Goal: Use online tool/utility

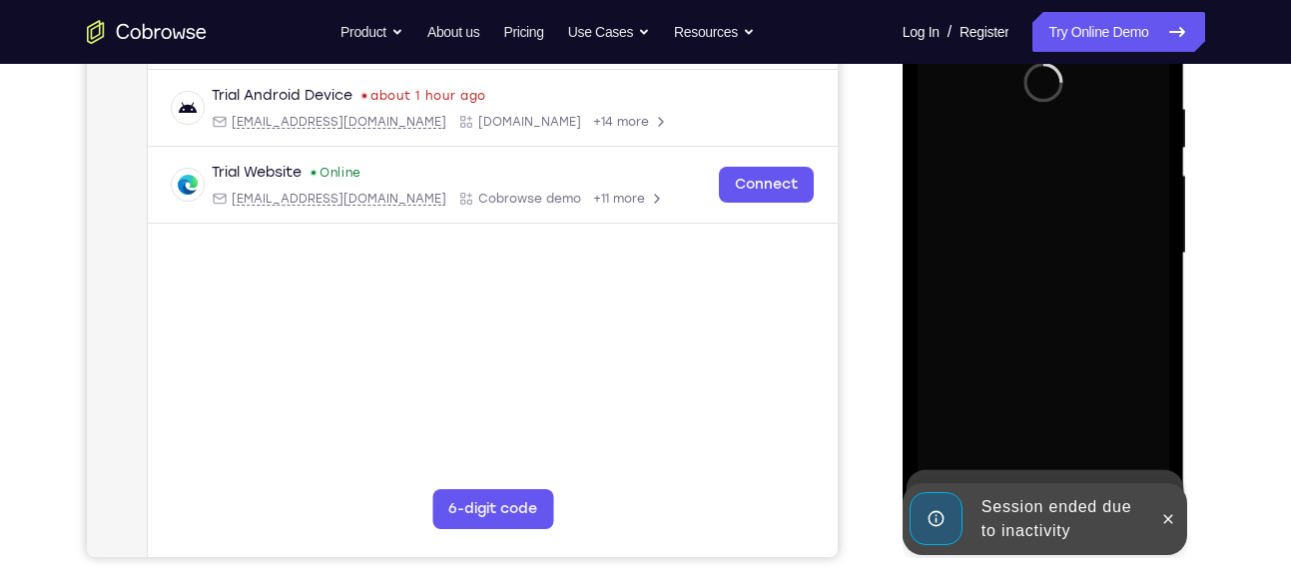
scroll to position [372, 0]
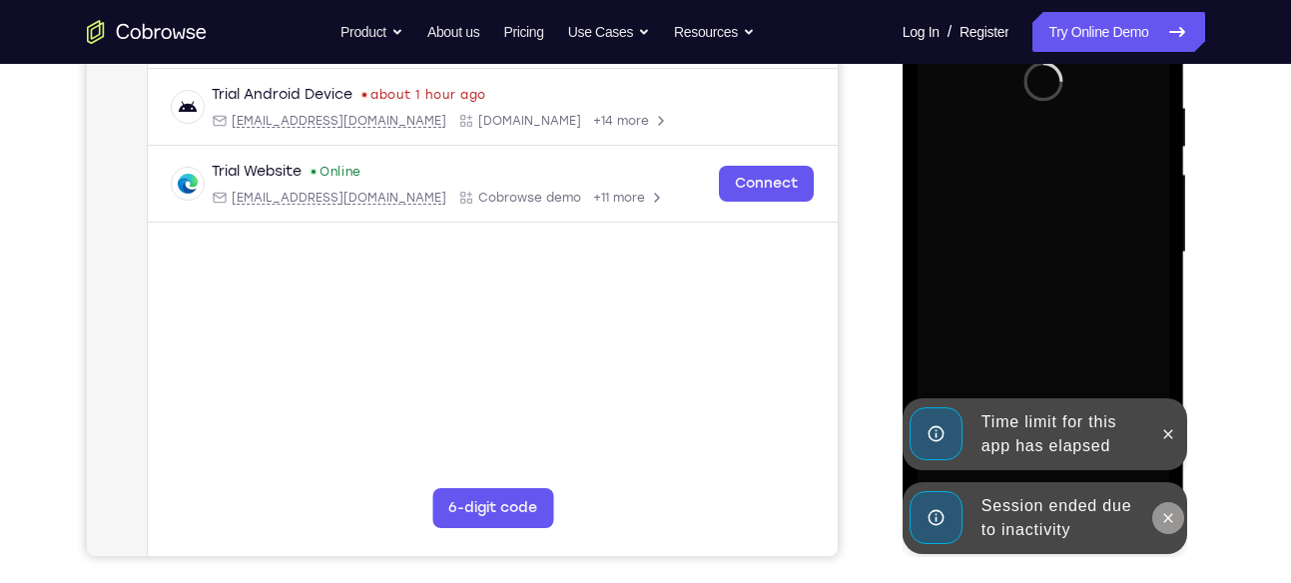
click at [1167, 522] on icon at bounding box center [1168, 518] width 16 height 16
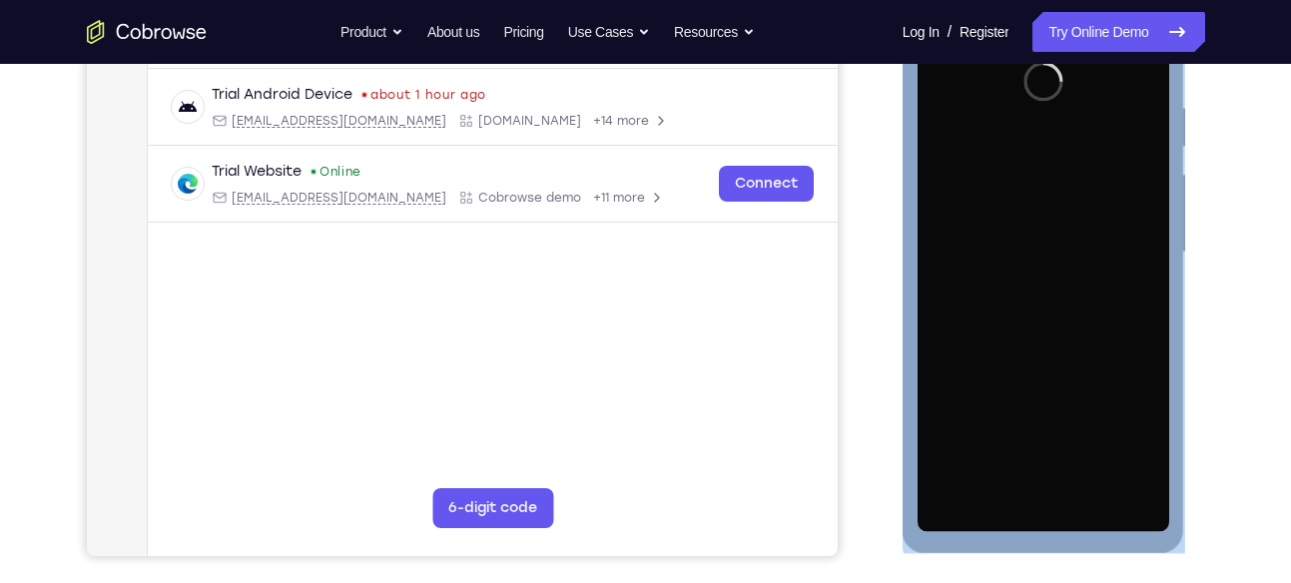
drag, startPoint x: 1169, startPoint y: 431, endPoint x: 1094, endPoint y: 416, distance: 76.3
click at [1094, 416] on div "Launching app..." at bounding box center [1043, 255] width 282 height 595
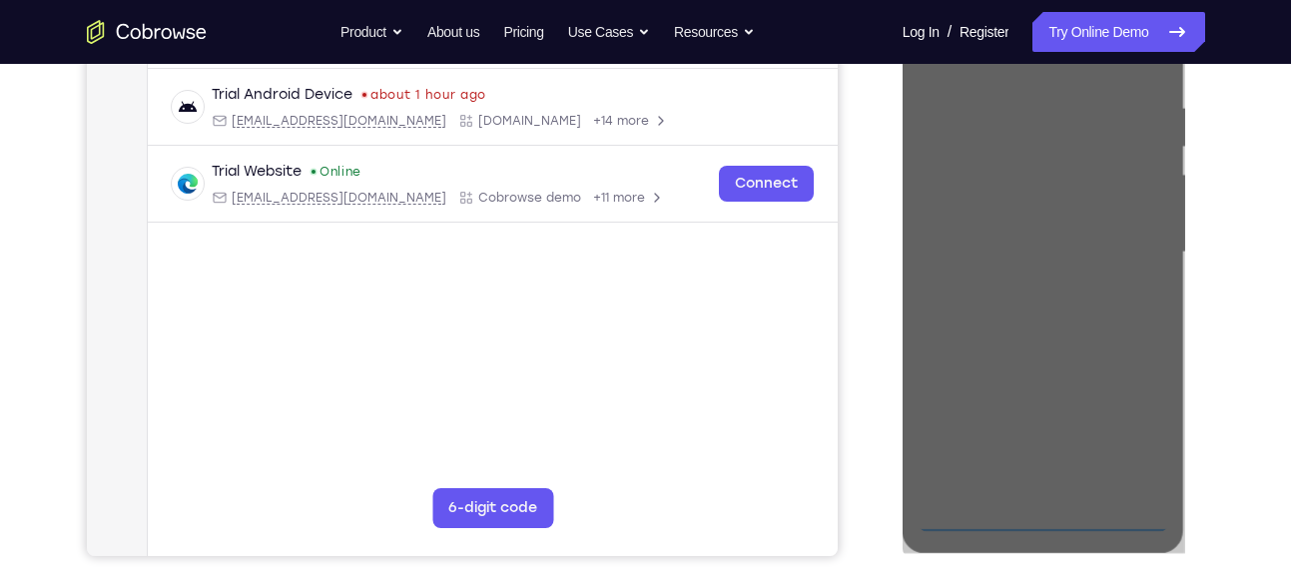
drag, startPoint x: 192, startPoint y: 458, endPoint x: 1245, endPoint y: 309, distance: 1063.6
click at [1245, 309] on div "Your Support Agent Your Customer Web iOS Android Next Steps We’d be happy to gi…" at bounding box center [646, 350] width 1278 height 1317
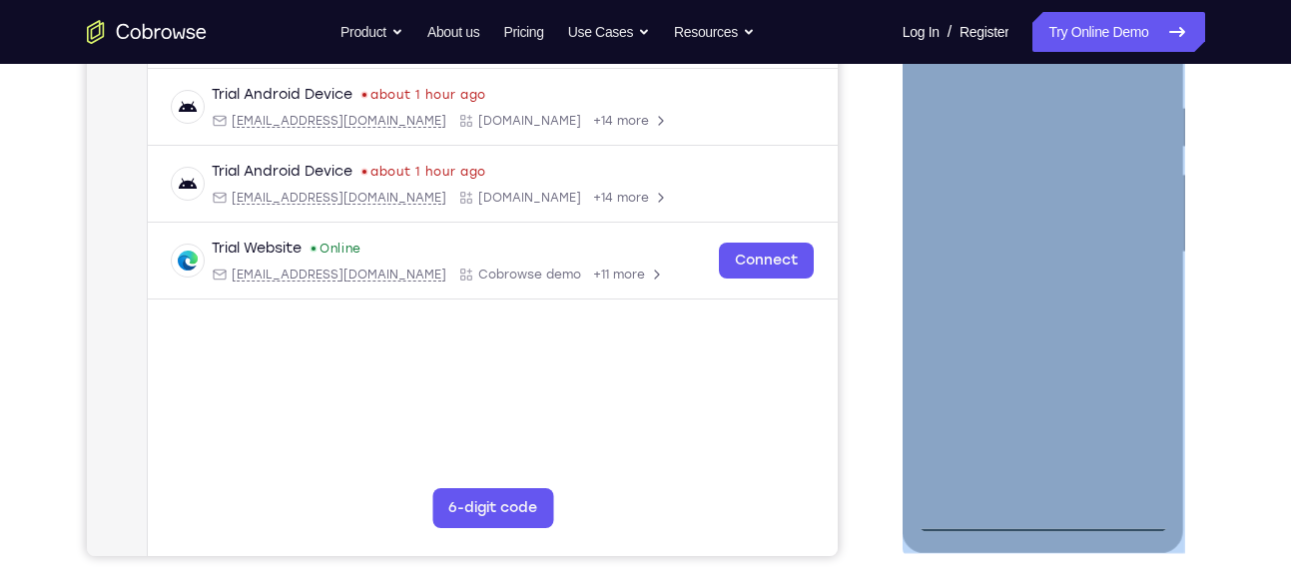
click at [1040, 517] on div at bounding box center [1043, 252] width 252 height 559
click at [1128, 429] on div at bounding box center [1043, 252] width 252 height 559
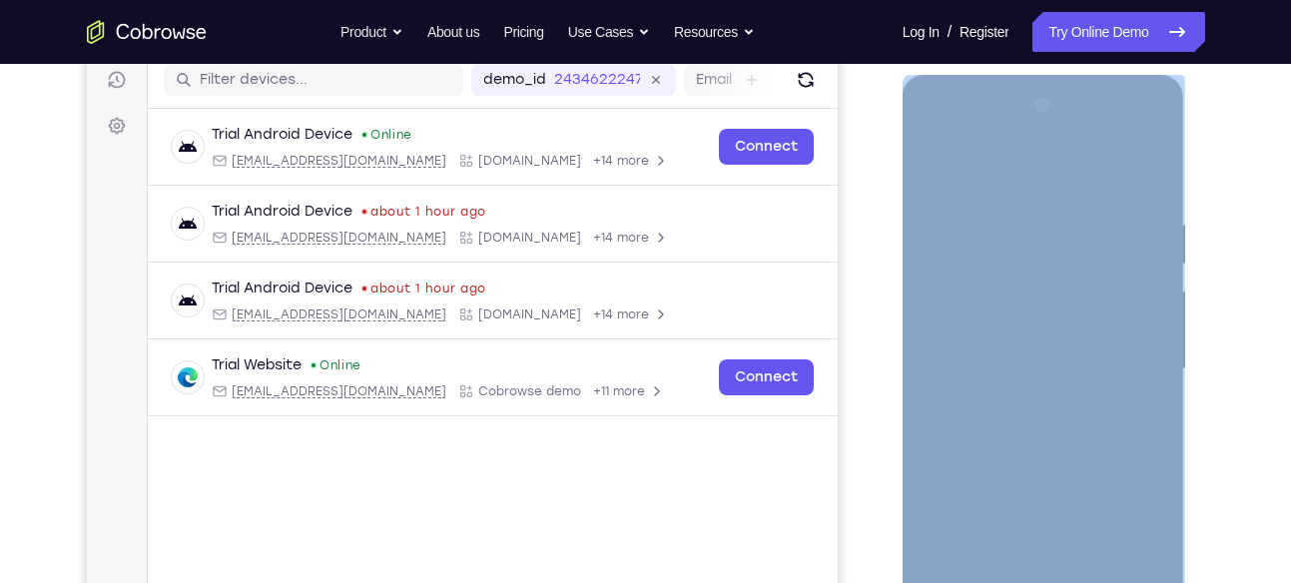
scroll to position [252, 0]
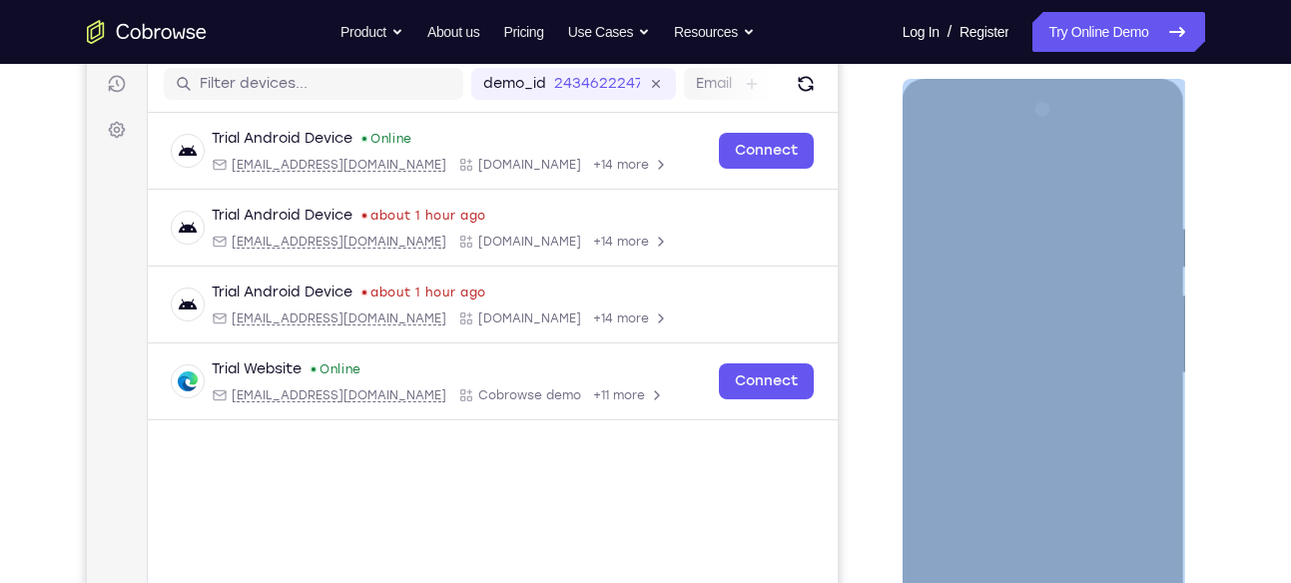
click at [1011, 175] on div at bounding box center [1043, 373] width 252 height 559
click at [1124, 354] on div at bounding box center [1043, 373] width 252 height 559
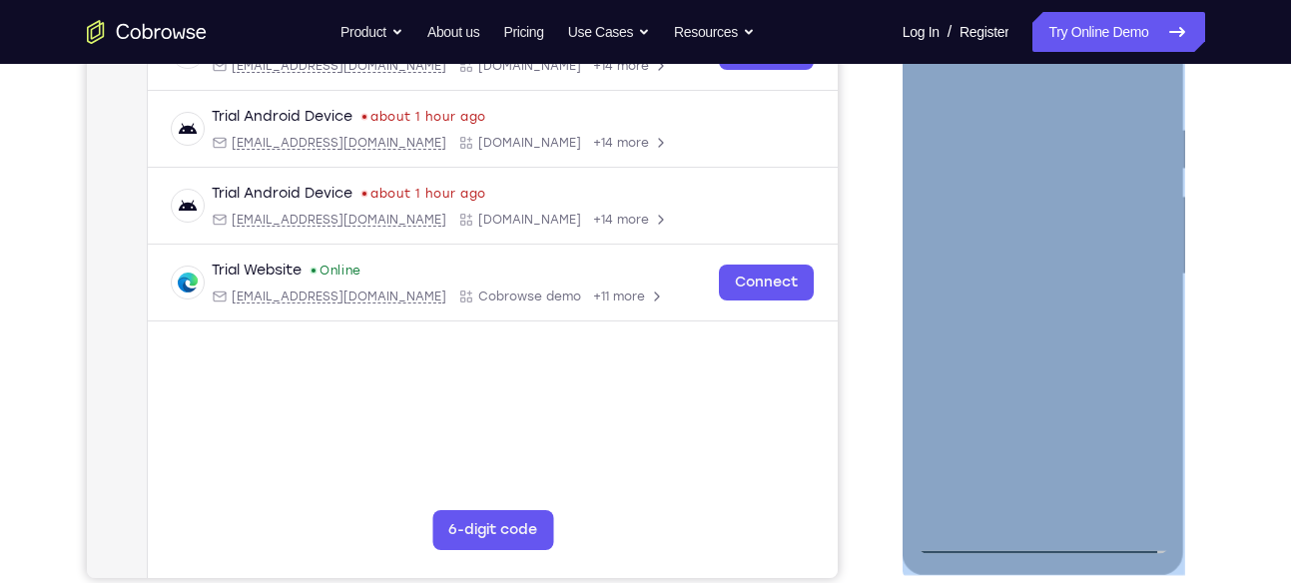
scroll to position [351, 0]
click at [1020, 309] on div at bounding box center [1043, 273] width 252 height 559
click at [1036, 259] on div at bounding box center [1043, 273] width 252 height 559
click at [1081, 225] on div at bounding box center [1043, 273] width 252 height 559
click at [1033, 273] on div at bounding box center [1043, 273] width 252 height 559
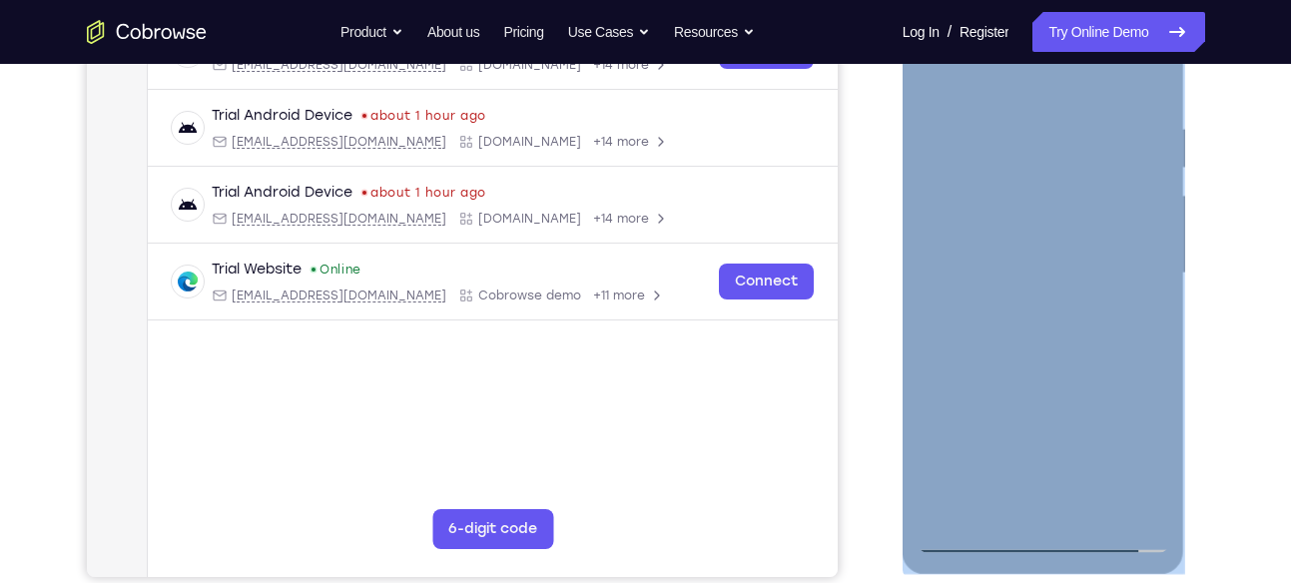
click at [1067, 337] on div at bounding box center [1043, 273] width 252 height 559
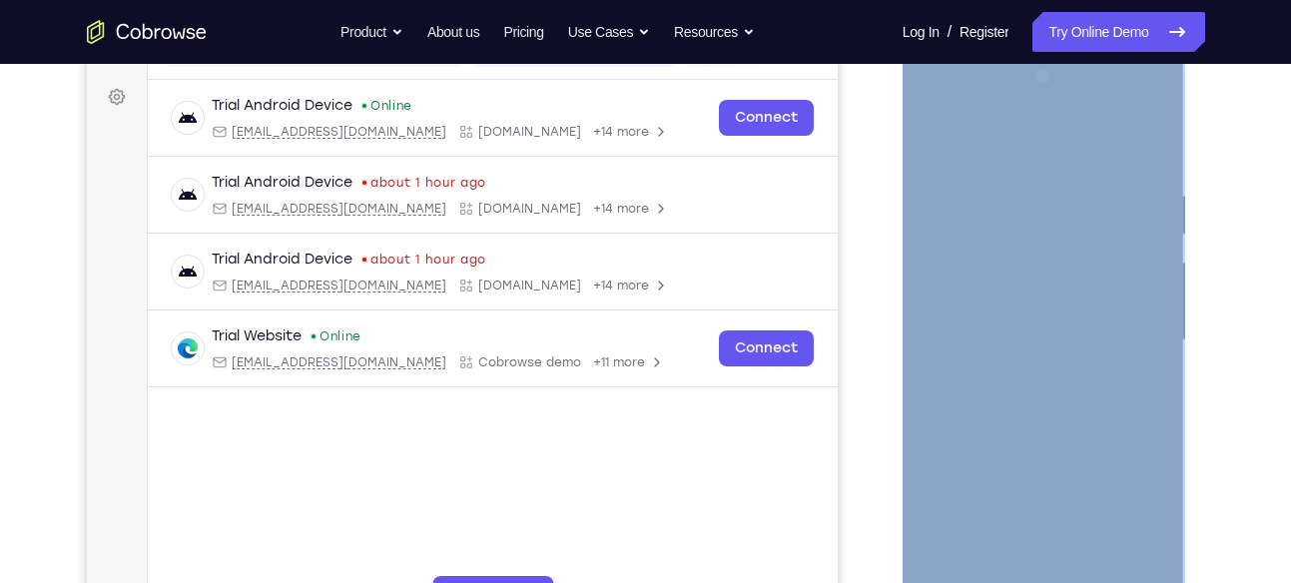
scroll to position [280, 0]
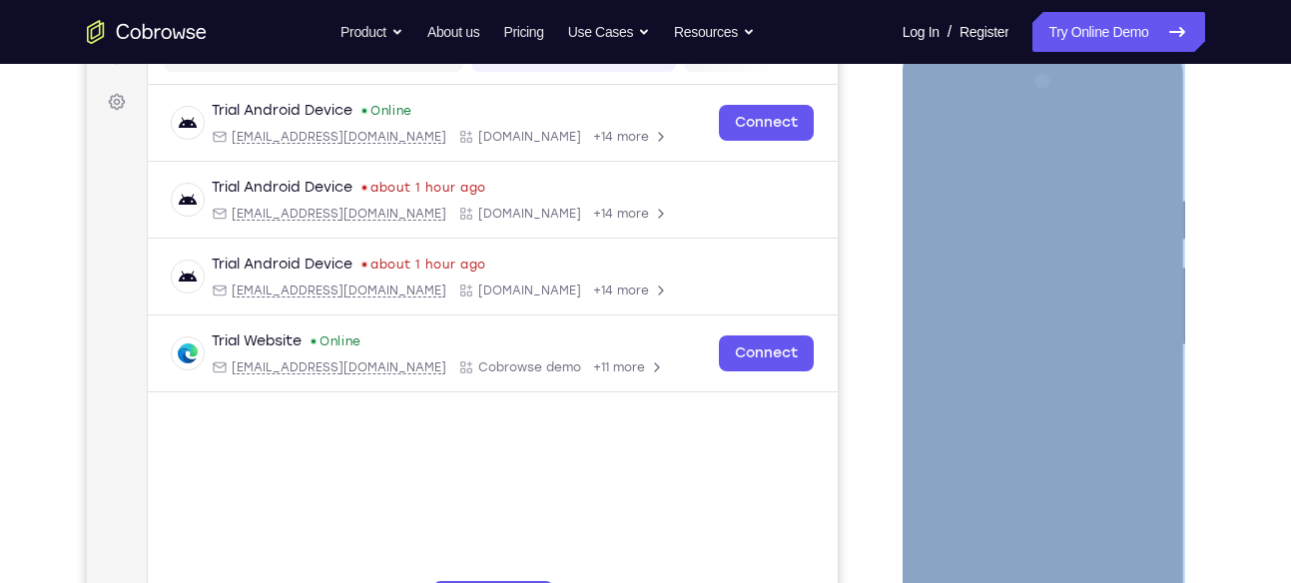
click at [1046, 405] on div at bounding box center [1043, 345] width 252 height 559
click at [1054, 399] on div at bounding box center [1043, 345] width 252 height 559
click at [1046, 399] on div at bounding box center [1043, 345] width 252 height 559
click at [1063, 400] on div at bounding box center [1043, 345] width 252 height 559
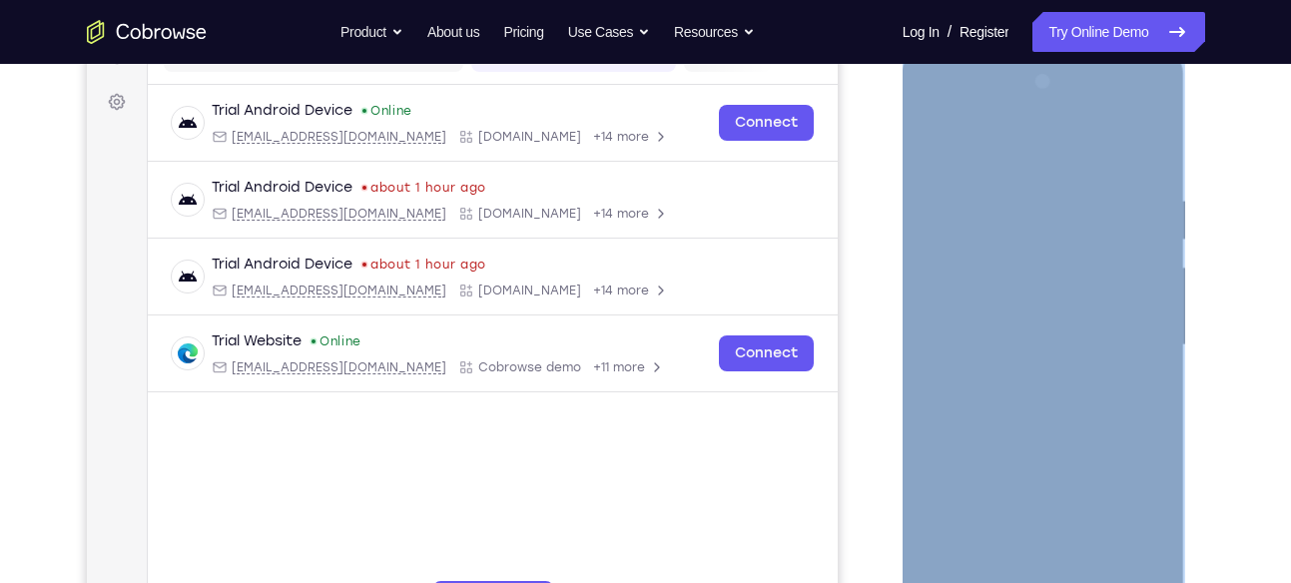
click at [1039, 400] on div at bounding box center [1043, 345] width 252 height 559
click at [1043, 411] on div at bounding box center [1043, 345] width 252 height 559
click at [1036, 403] on div at bounding box center [1043, 345] width 252 height 559
click at [1047, 399] on div at bounding box center [1043, 345] width 252 height 559
click at [1042, 400] on div at bounding box center [1043, 345] width 252 height 559
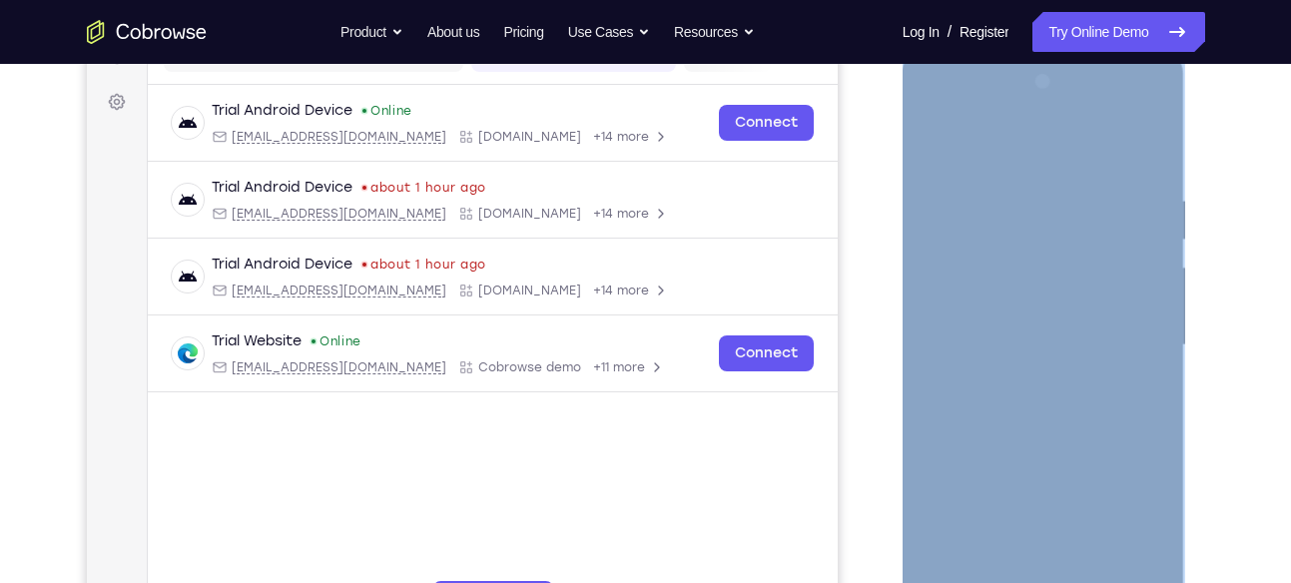
click at [1032, 396] on div at bounding box center [1043, 345] width 252 height 559
click at [1069, 412] on div at bounding box center [1043, 345] width 252 height 559
click at [1053, 412] on div at bounding box center [1043, 345] width 252 height 559
click at [1066, 412] on div at bounding box center [1043, 345] width 252 height 559
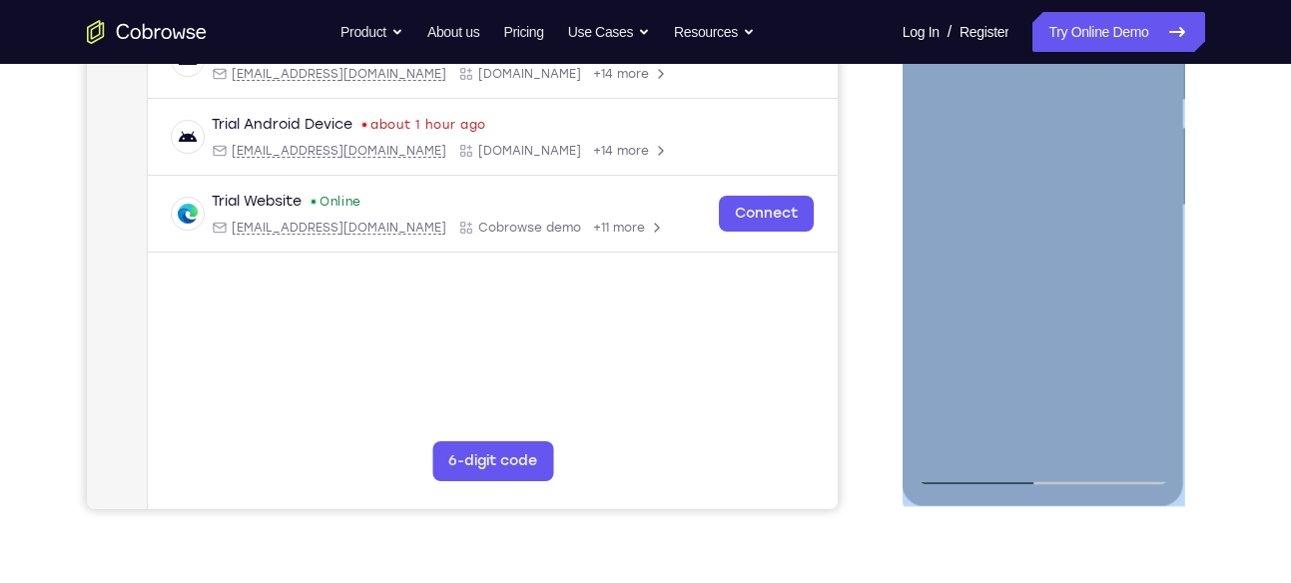
scroll to position [291, 0]
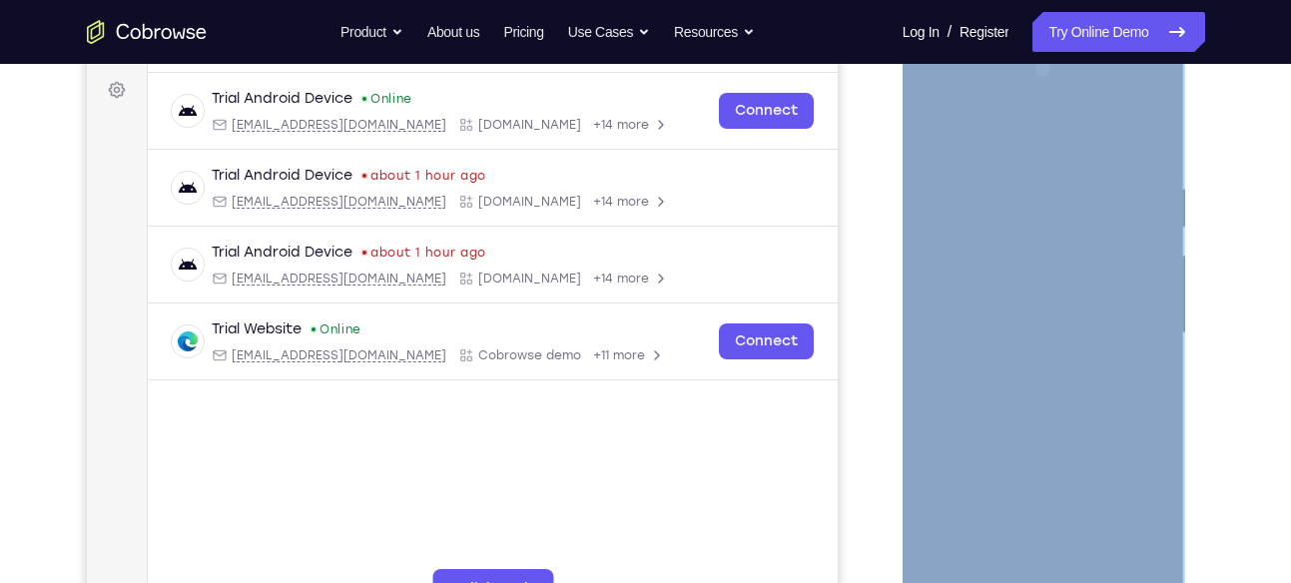
click at [1041, 386] on div at bounding box center [1043, 333] width 252 height 559
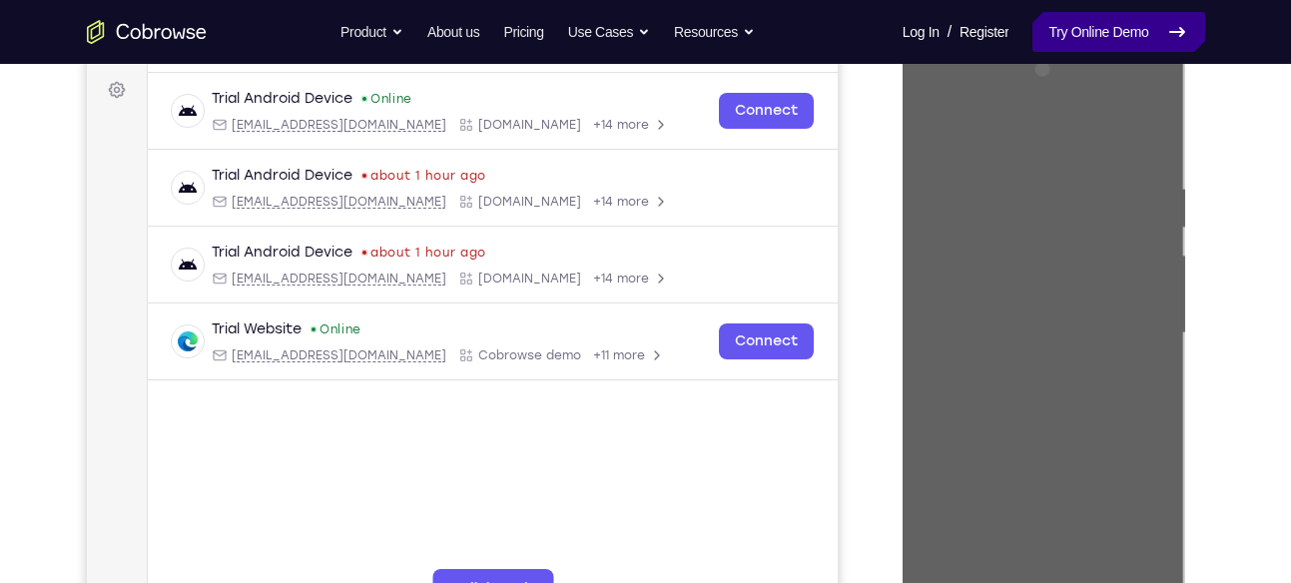
click at [1133, 39] on link "Try Online Demo" at bounding box center [1118, 32] width 172 height 40
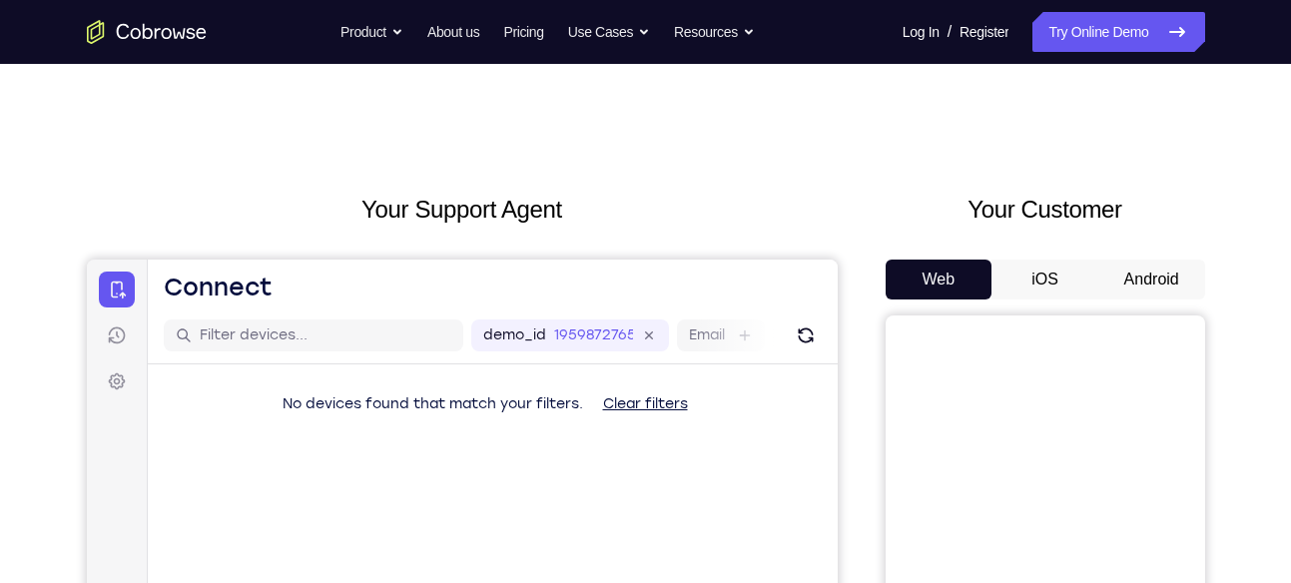
click at [1055, 275] on button "iOS" at bounding box center [1044, 280] width 107 height 40
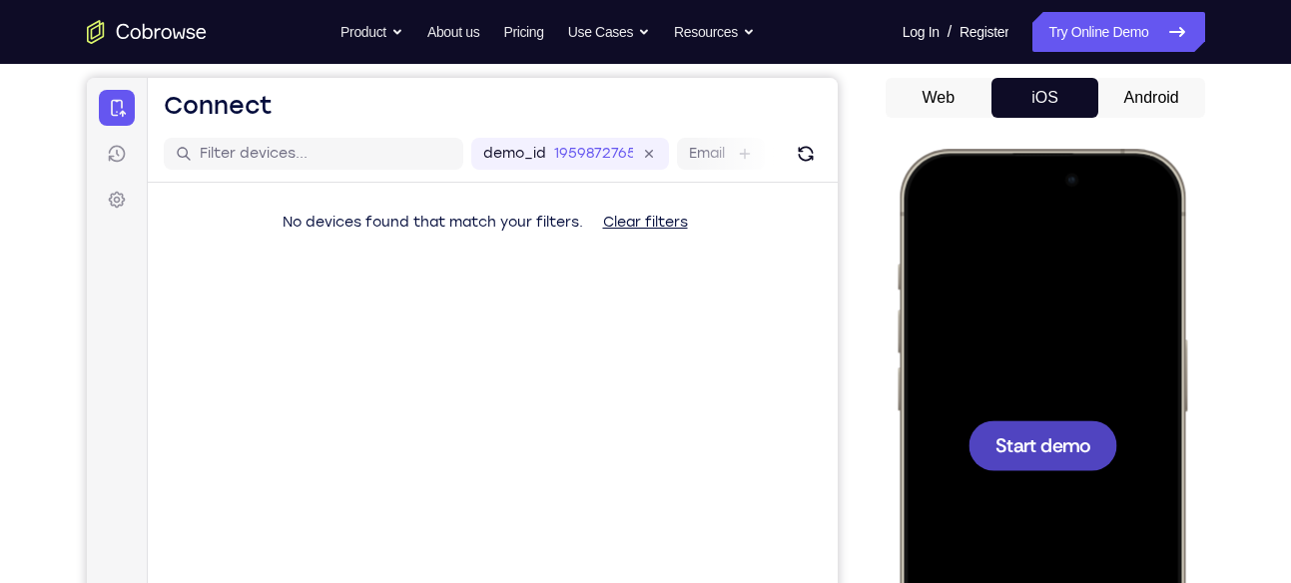
click at [1052, 444] on span "Start demo" at bounding box center [1041, 444] width 95 height 19
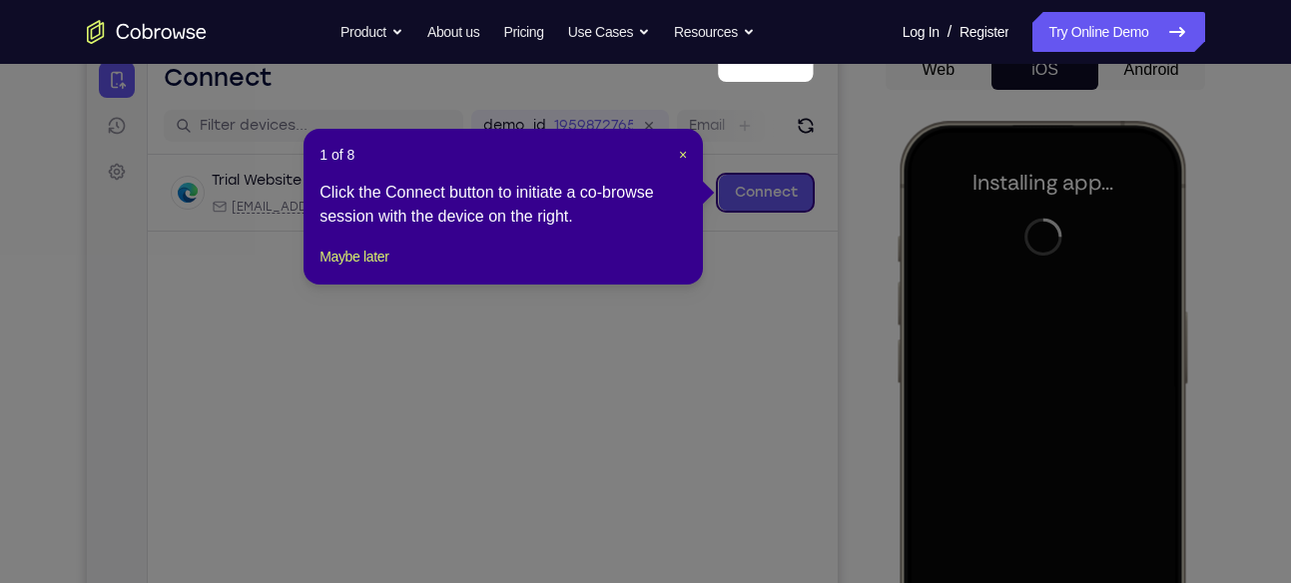
scroll to position [206, 0]
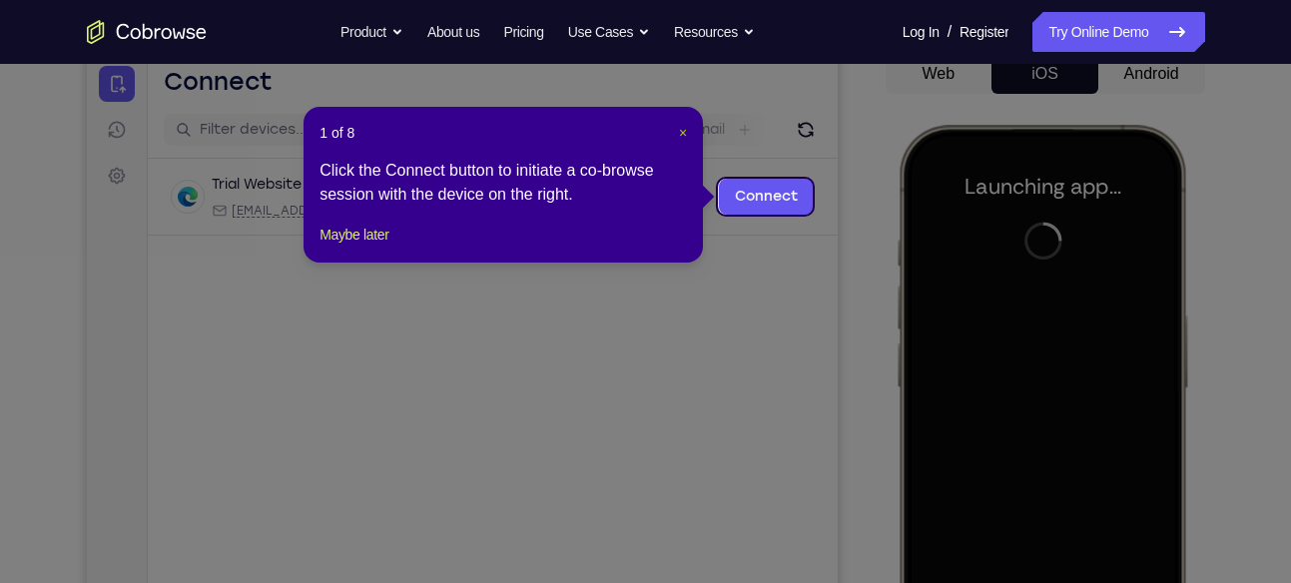
click at [680, 130] on span "×" at bounding box center [683, 133] width 8 height 16
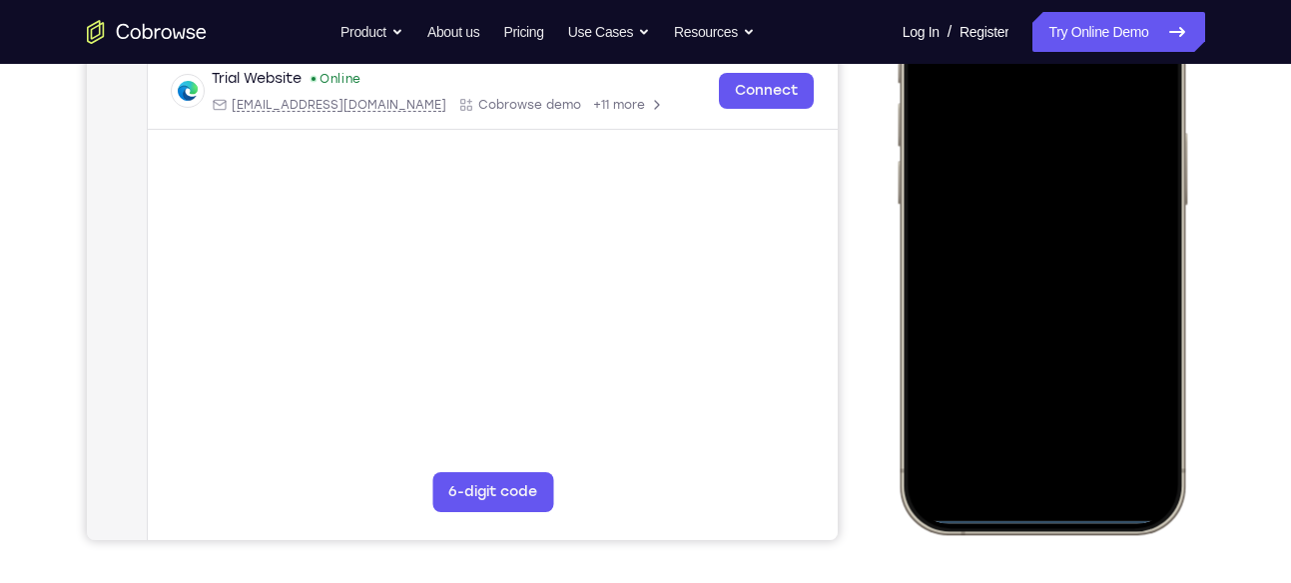
scroll to position [392, 0]
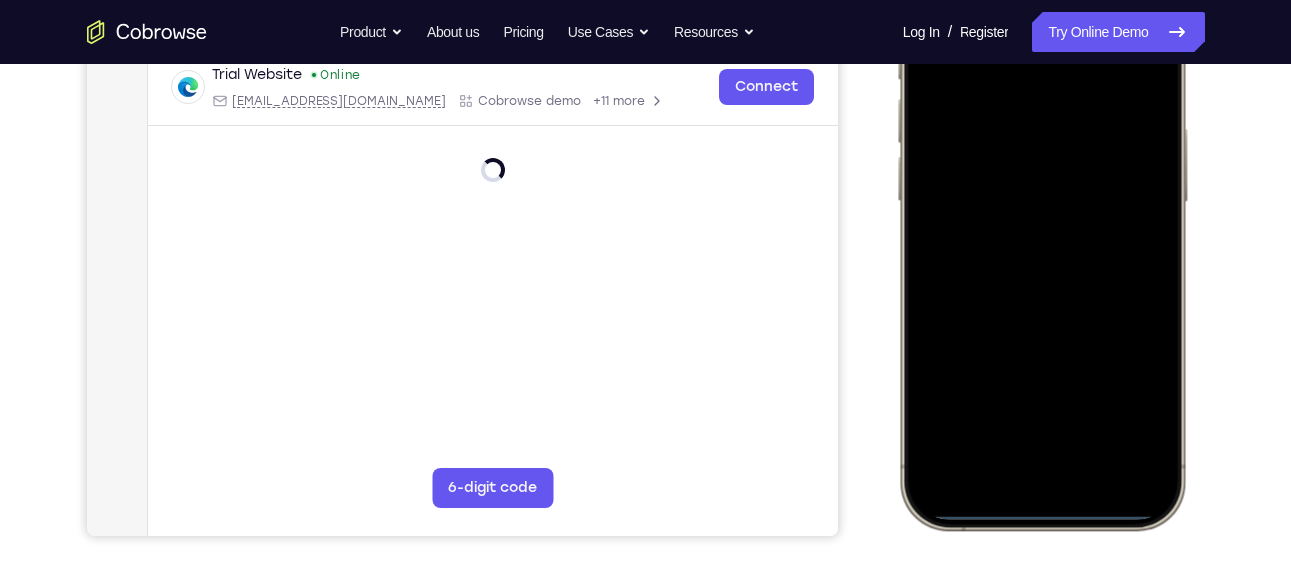
drag, startPoint x: 1034, startPoint y: 512, endPoint x: 998, endPoint y: 402, distance: 115.5
click at [998, 402] on div at bounding box center [1040, 234] width 263 height 570
click at [1051, 508] on div at bounding box center [1040, 234] width 263 height 570
drag, startPoint x: 1057, startPoint y: 510, endPoint x: 1044, endPoint y: 376, distance: 134.4
click at [1044, 376] on div at bounding box center [1040, 234] width 263 height 570
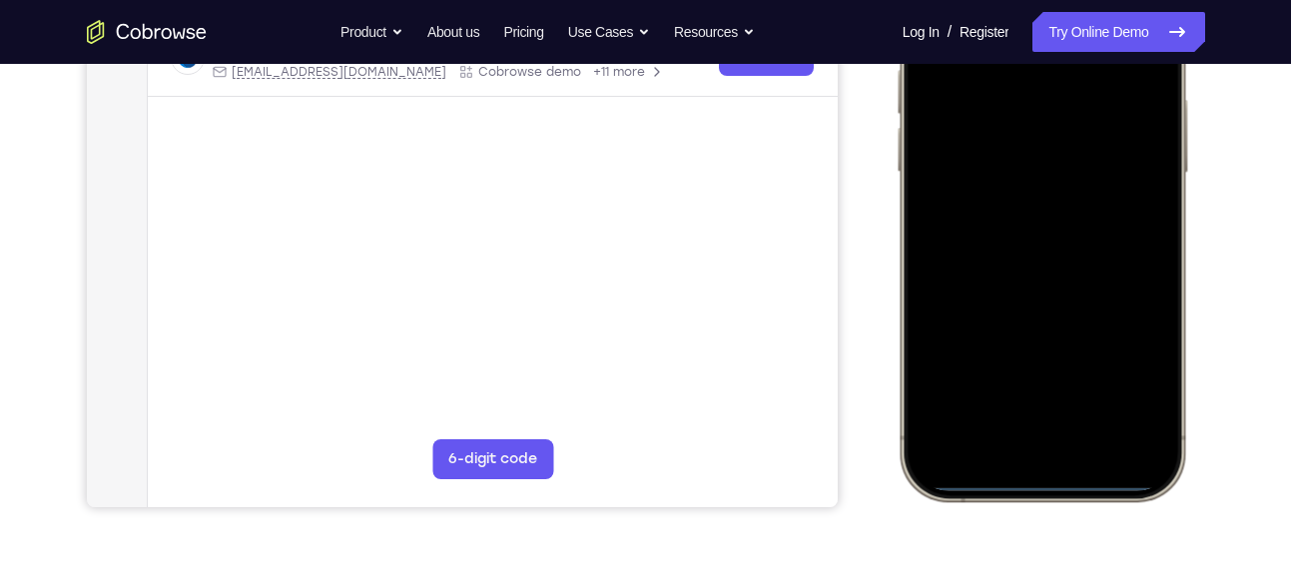
scroll to position [422, 0]
drag, startPoint x: 1023, startPoint y: 482, endPoint x: 1272, endPoint y: 461, distance: 249.4
click at [1194, 461] on html "Online web based iOS Simulators and Android Emulators. Run iPhone, iPad, Mobile…" at bounding box center [1043, 207] width 299 height 599
drag, startPoint x: 1045, startPoint y: 481, endPoint x: 991, endPoint y: 280, distance: 207.8
click at [991, 280] on div at bounding box center [1040, 204] width 263 height 570
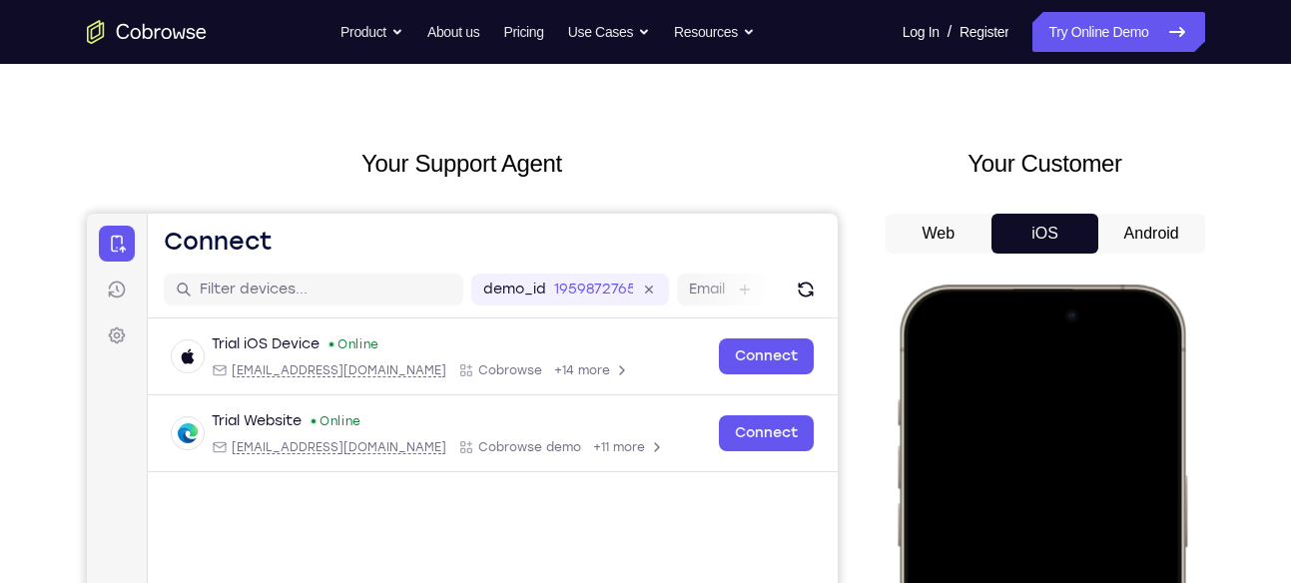
scroll to position [40, 0]
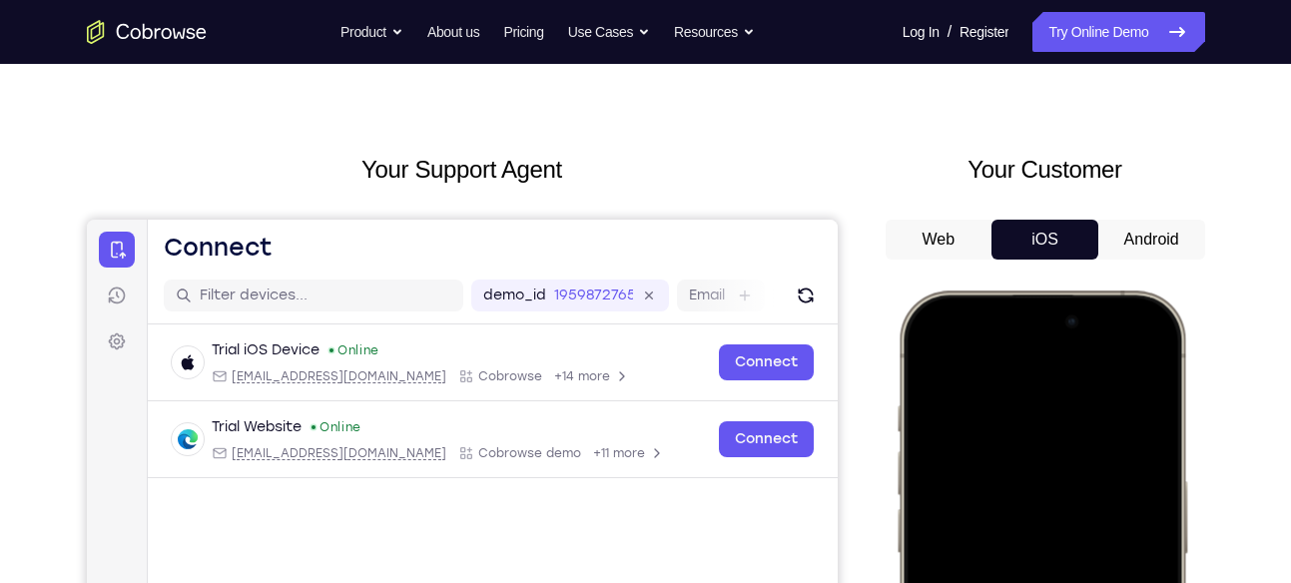
click at [1146, 239] on button "Android" at bounding box center [1151, 240] width 107 height 40
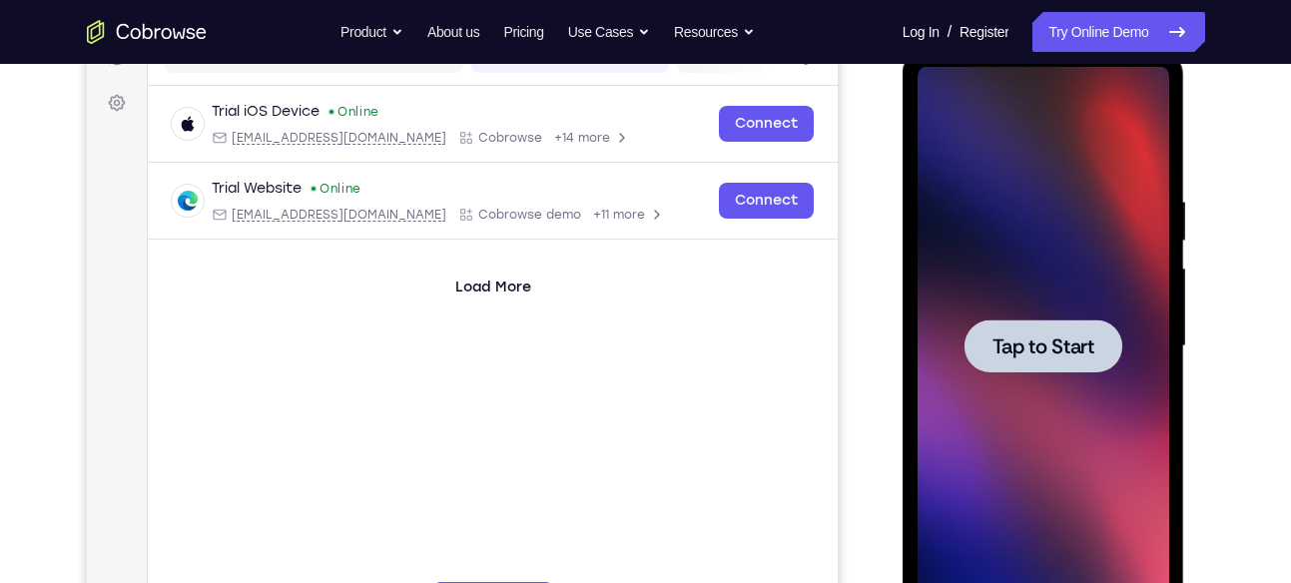
scroll to position [278, 0]
click at [1081, 339] on span "Tap to Start" at bounding box center [1043, 347] width 102 height 20
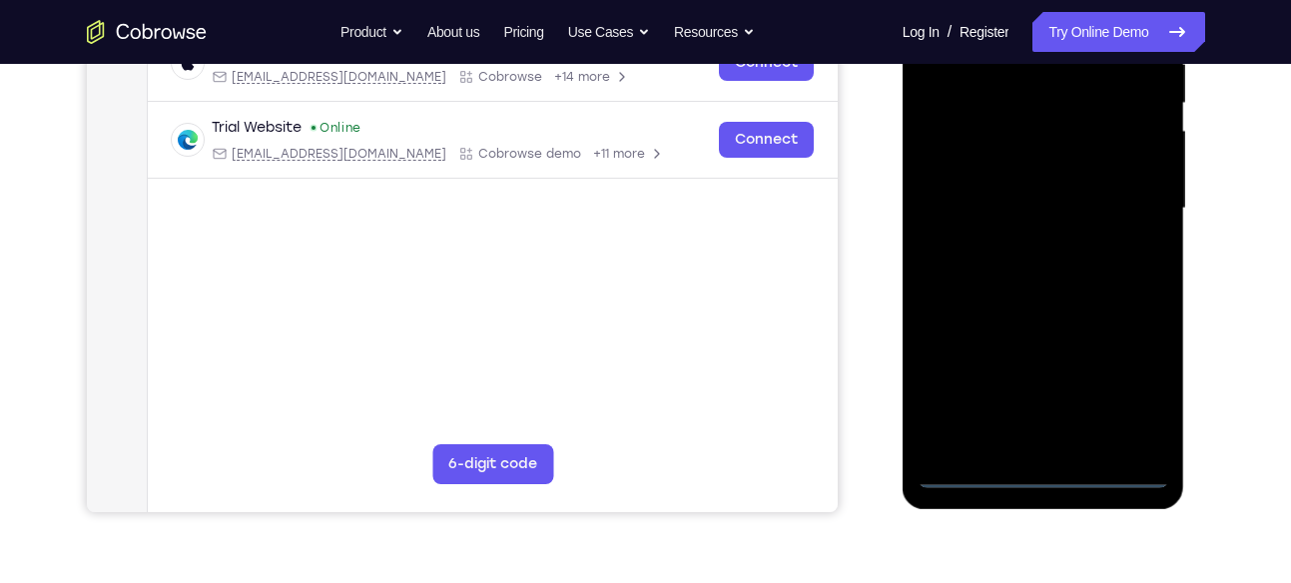
scroll to position [417, 0]
click at [1043, 473] on div at bounding box center [1043, 207] width 252 height 559
click at [1123, 385] on div at bounding box center [1043, 207] width 252 height 559
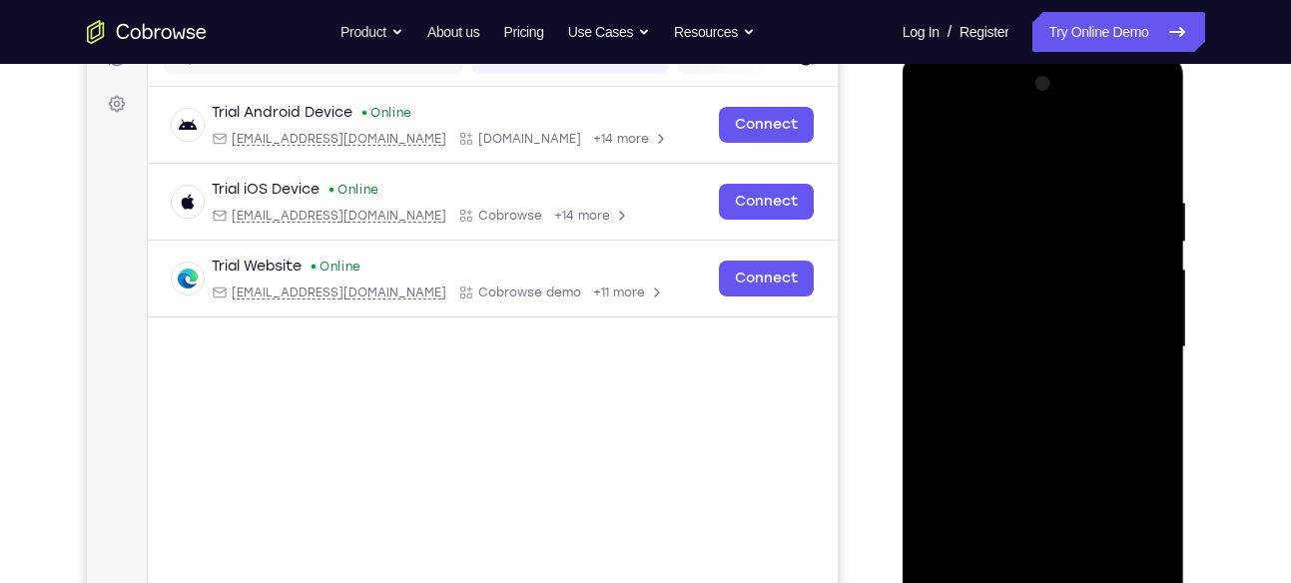
scroll to position [277, 0]
click at [1009, 151] on div at bounding box center [1043, 348] width 252 height 559
click at [1133, 343] on div at bounding box center [1043, 348] width 252 height 559
click at [1018, 384] on div at bounding box center [1043, 348] width 252 height 559
click at [1027, 329] on div at bounding box center [1043, 348] width 252 height 559
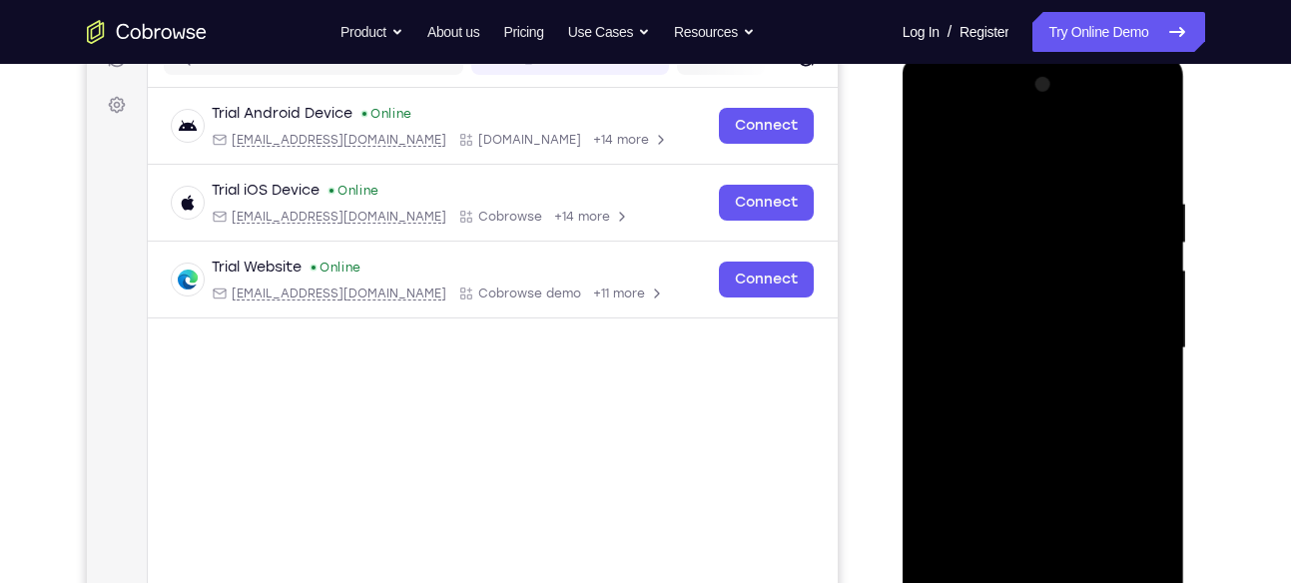
click at [1049, 297] on div at bounding box center [1043, 348] width 252 height 559
click at [1049, 351] on div at bounding box center [1043, 348] width 252 height 559
click at [1044, 411] on div at bounding box center [1043, 348] width 252 height 559
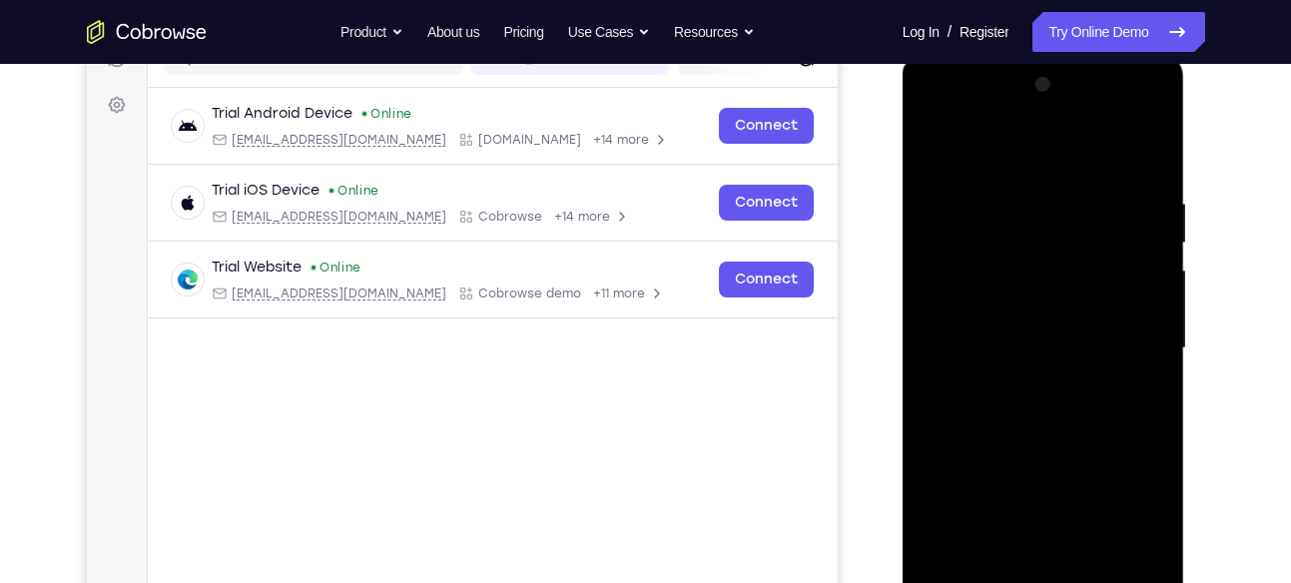
click at [1038, 444] on div at bounding box center [1043, 348] width 252 height 559
click at [1066, 255] on div at bounding box center [1043, 348] width 252 height 559
click at [1058, 290] on div at bounding box center [1043, 348] width 252 height 559
click at [984, 266] on div at bounding box center [1043, 348] width 252 height 559
click at [1023, 302] on div at bounding box center [1043, 348] width 252 height 559
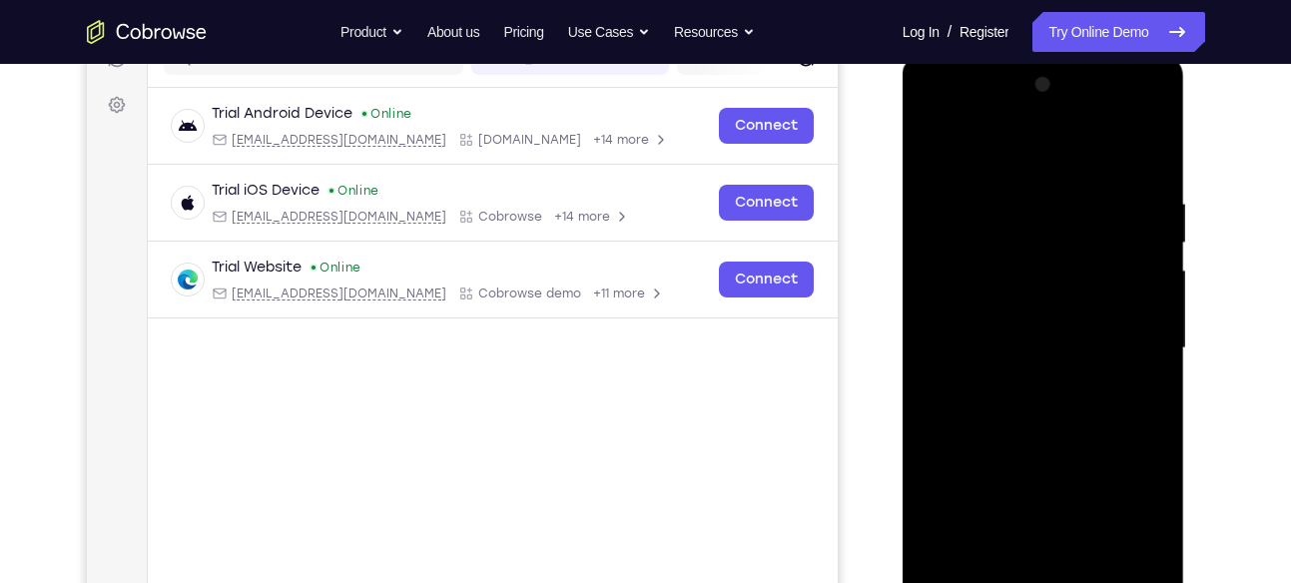
click at [1064, 401] on div at bounding box center [1043, 348] width 252 height 559
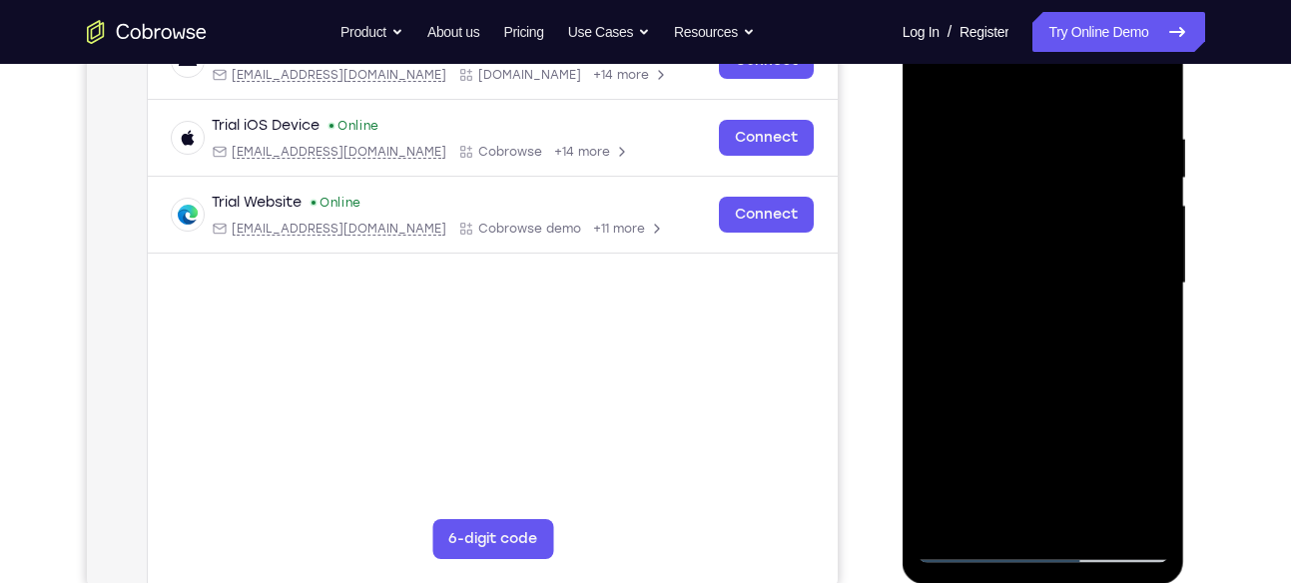
scroll to position [339, 0]
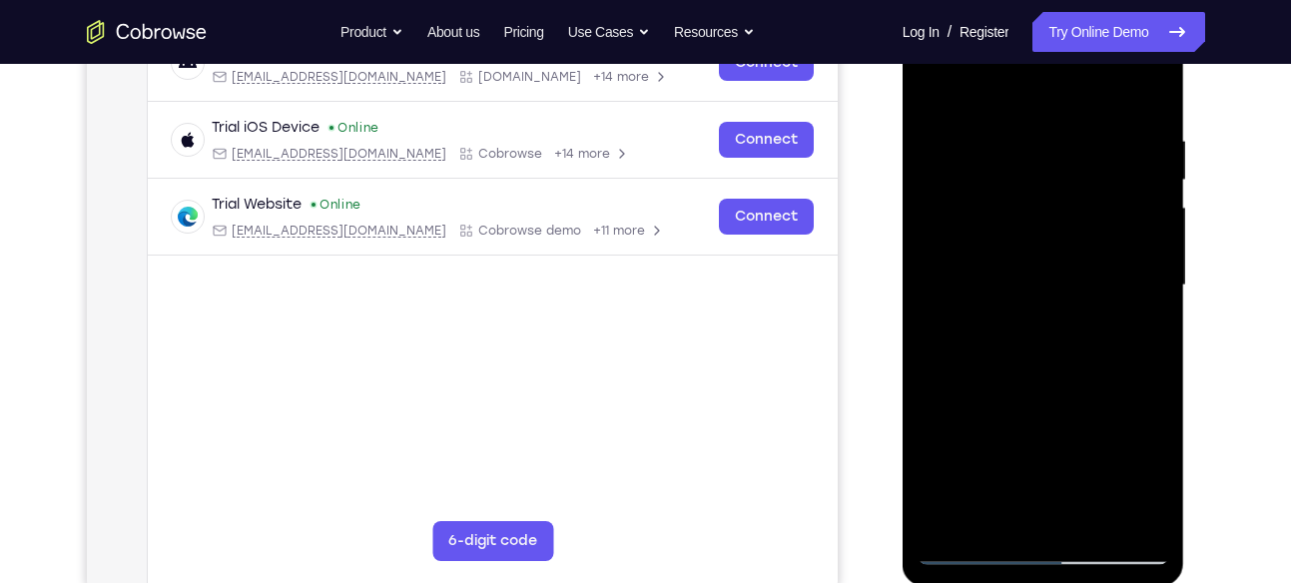
click at [1002, 239] on div at bounding box center [1043, 285] width 252 height 559
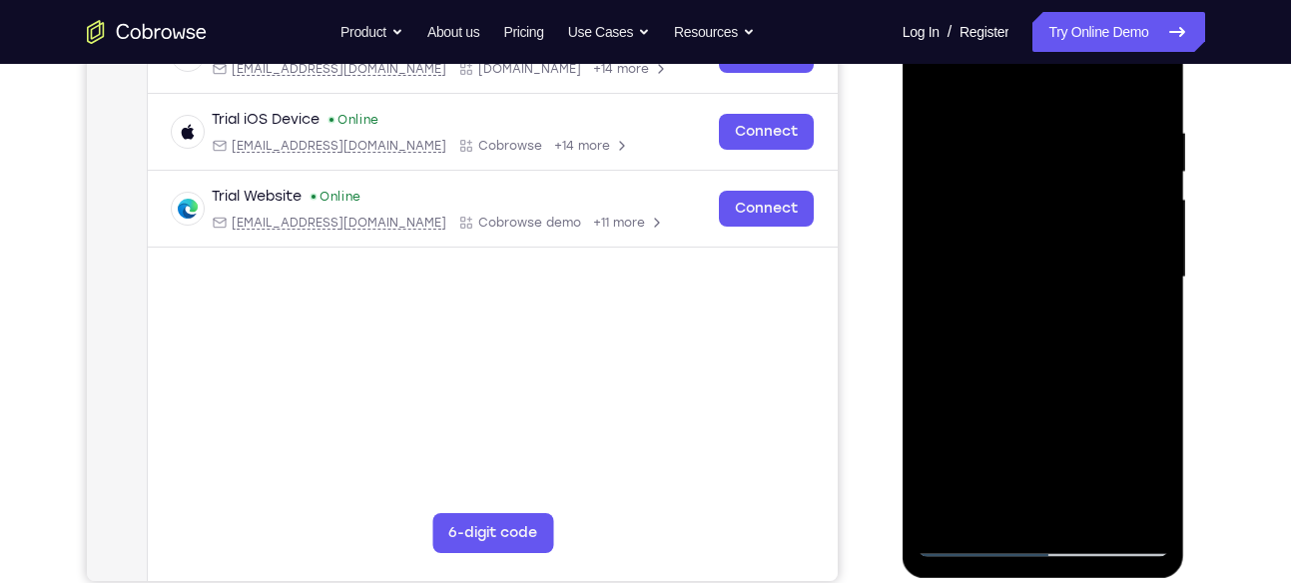
scroll to position [252, 0]
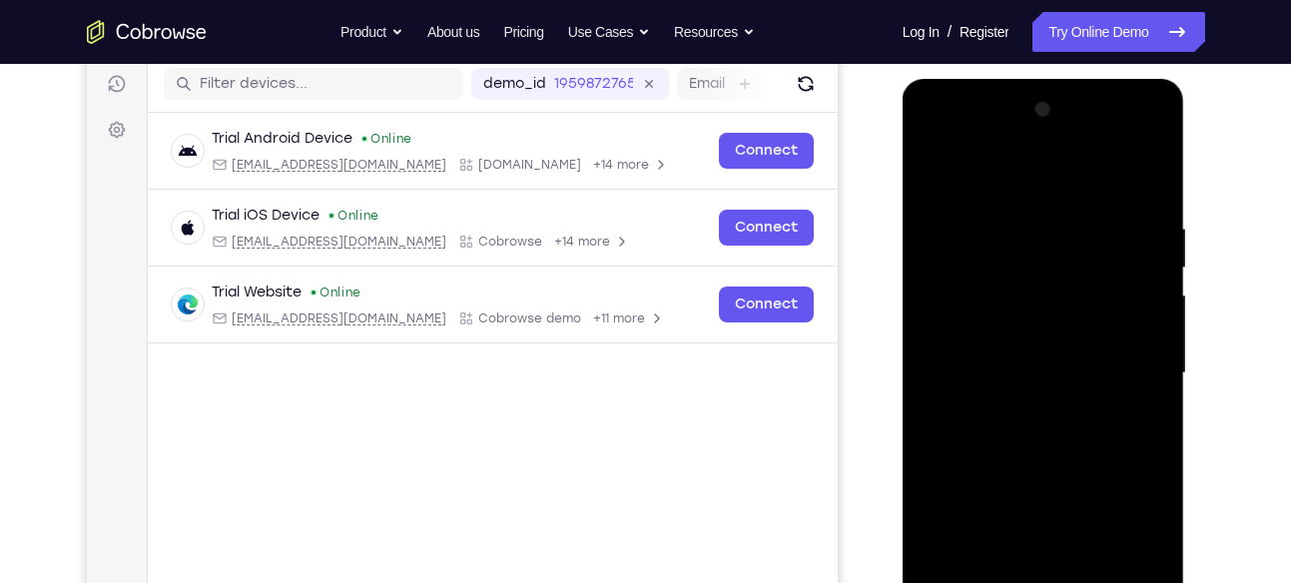
click at [988, 139] on div at bounding box center [1043, 373] width 252 height 559
click at [947, 223] on div at bounding box center [1043, 373] width 252 height 559
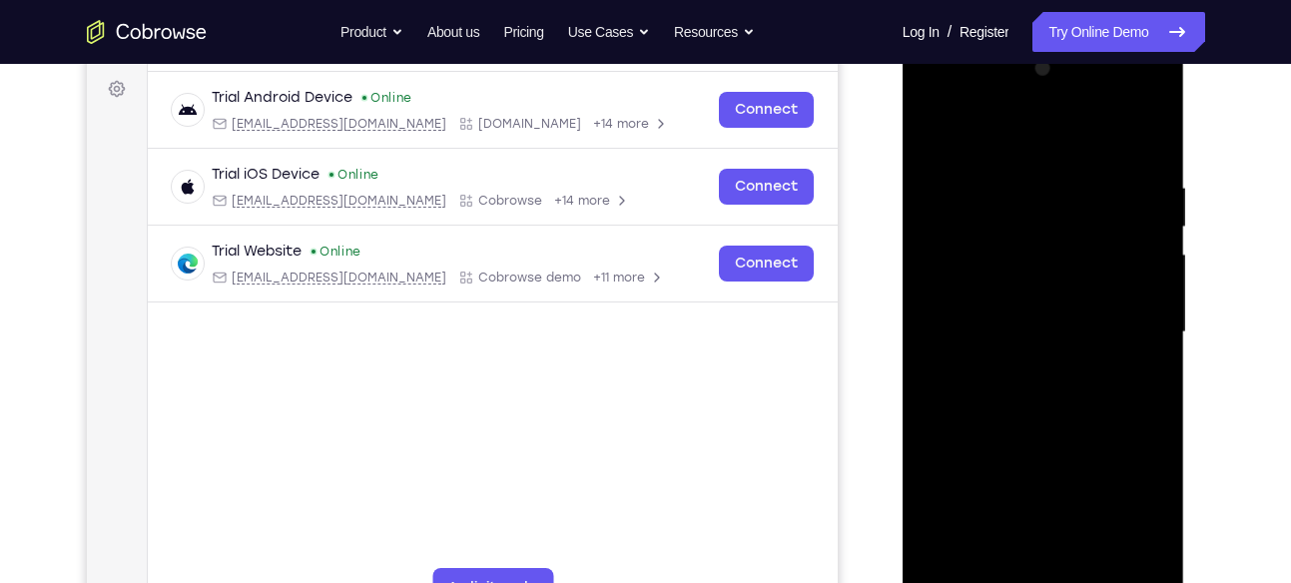
scroll to position [295, 0]
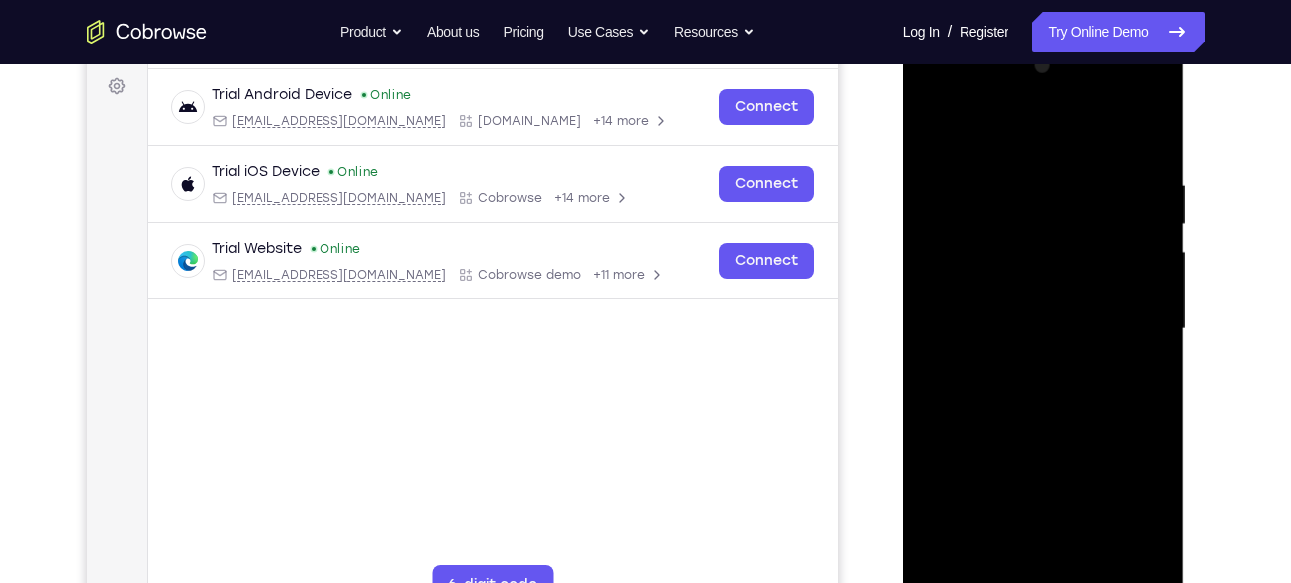
click at [1019, 366] on div at bounding box center [1043, 329] width 252 height 559
click at [1045, 315] on div at bounding box center [1043, 329] width 252 height 559
click at [996, 331] on div at bounding box center [1043, 329] width 252 height 559
click at [1023, 290] on div at bounding box center [1043, 329] width 252 height 559
click at [1029, 327] on div at bounding box center [1043, 329] width 252 height 559
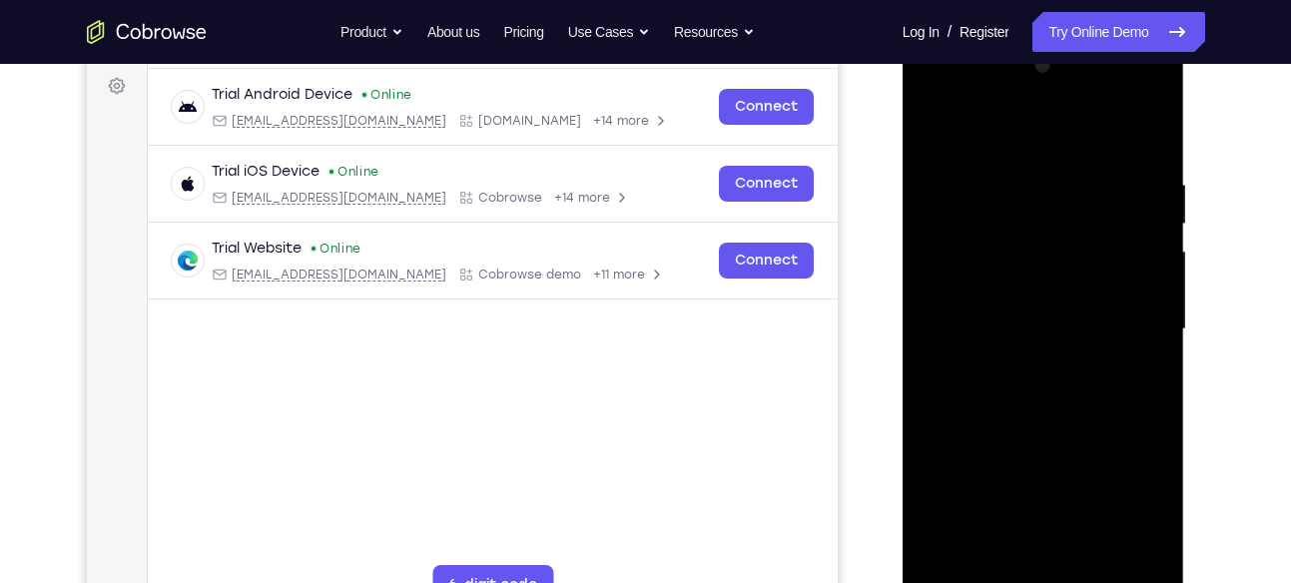
click at [1069, 379] on div at bounding box center [1043, 329] width 252 height 559
click at [1072, 387] on div at bounding box center [1043, 329] width 252 height 559
click at [1069, 393] on div at bounding box center [1043, 329] width 252 height 559
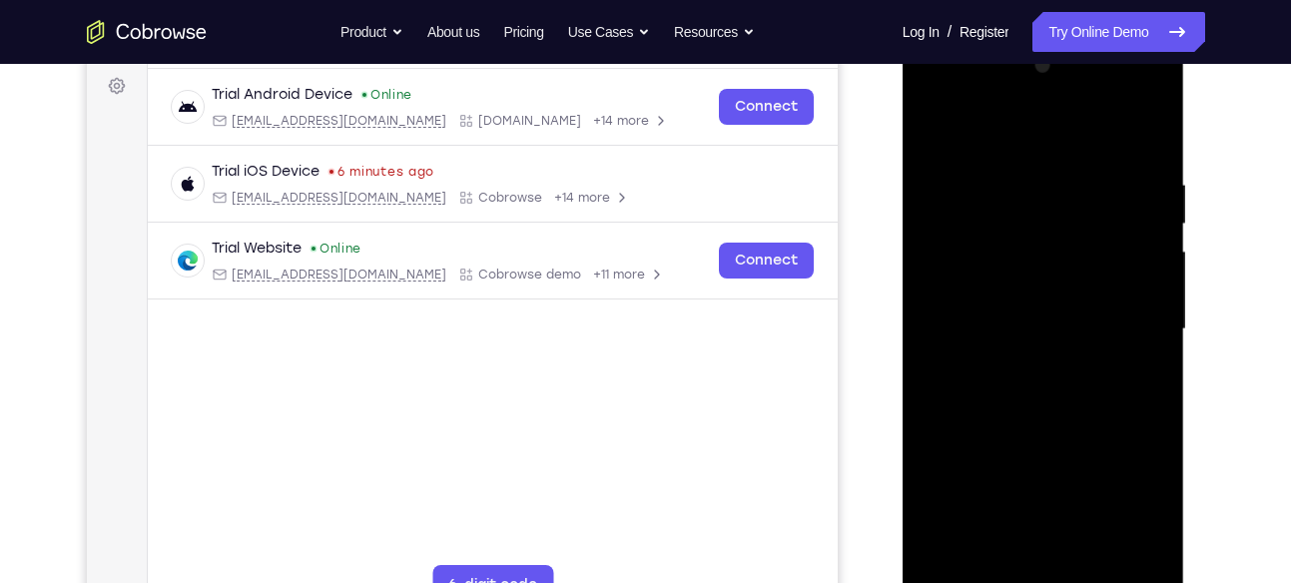
click at [1069, 393] on div at bounding box center [1043, 329] width 252 height 559
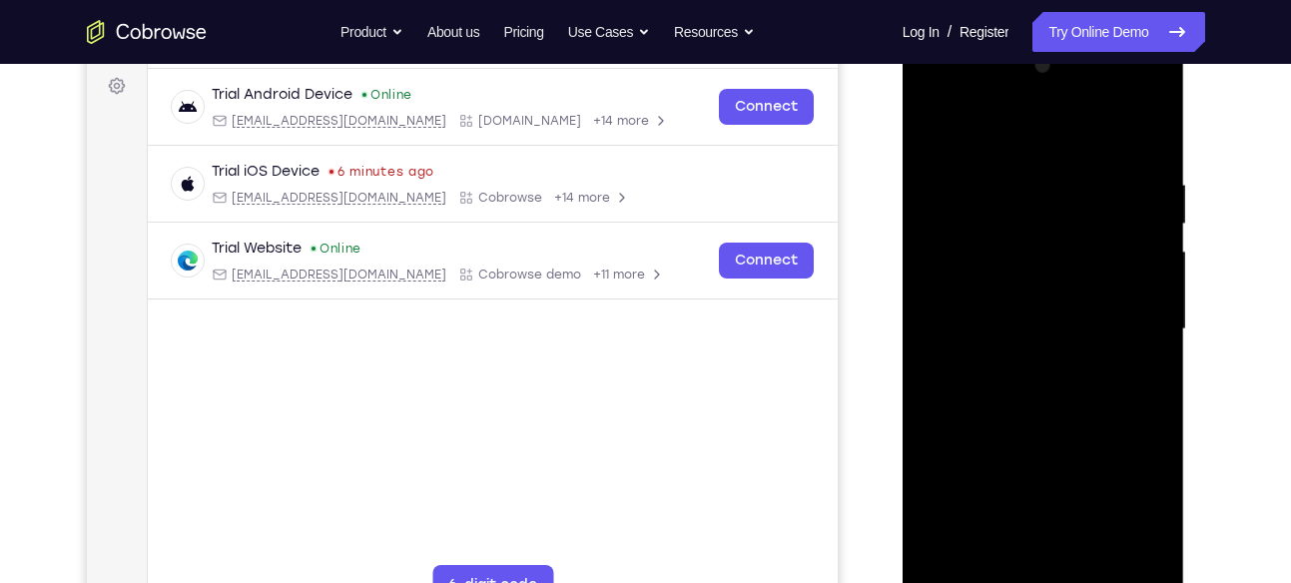
click at [1069, 393] on div at bounding box center [1043, 329] width 252 height 559
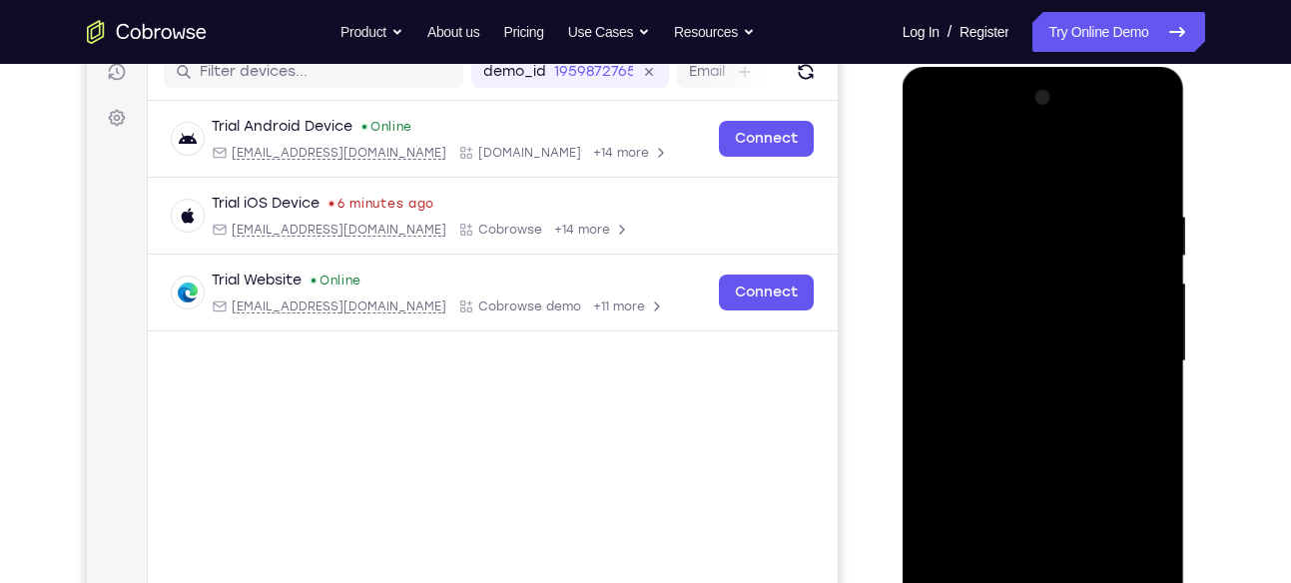
scroll to position [263, 0]
click at [1145, 155] on div at bounding box center [1043, 362] width 252 height 559
click at [1145, 380] on div at bounding box center [1043, 362] width 252 height 559
click at [1145, 320] on div at bounding box center [1043, 362] width 252 height 559
click at [1073, 353] on div at bounding box center [1043, 362] width 252 height 559
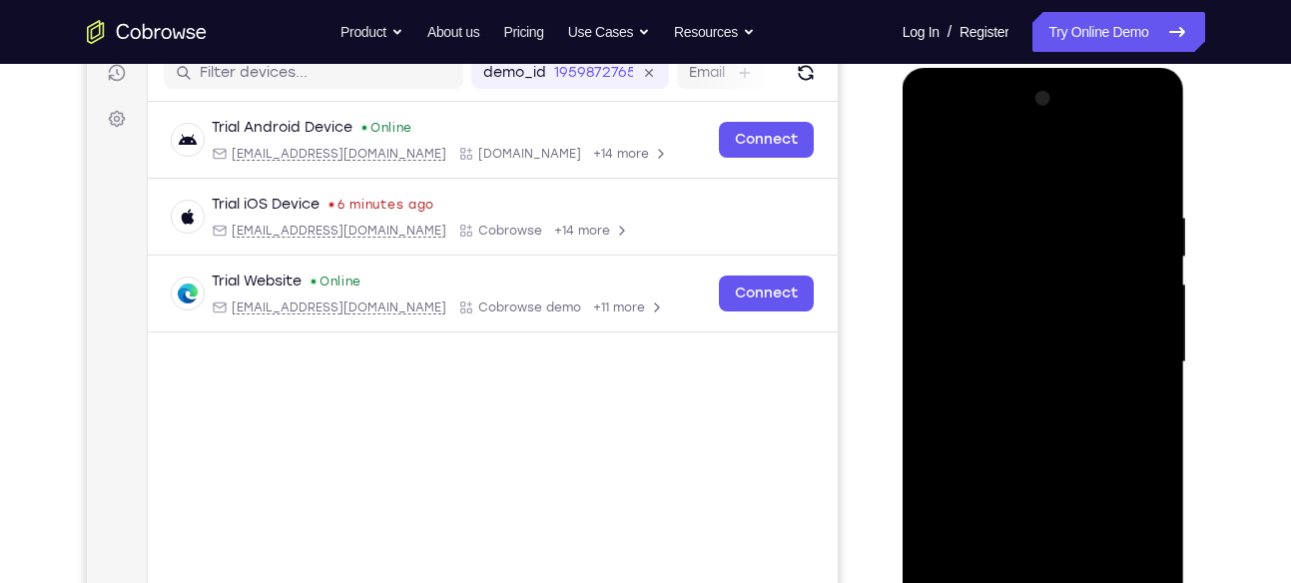
scroll to position [210, 0]
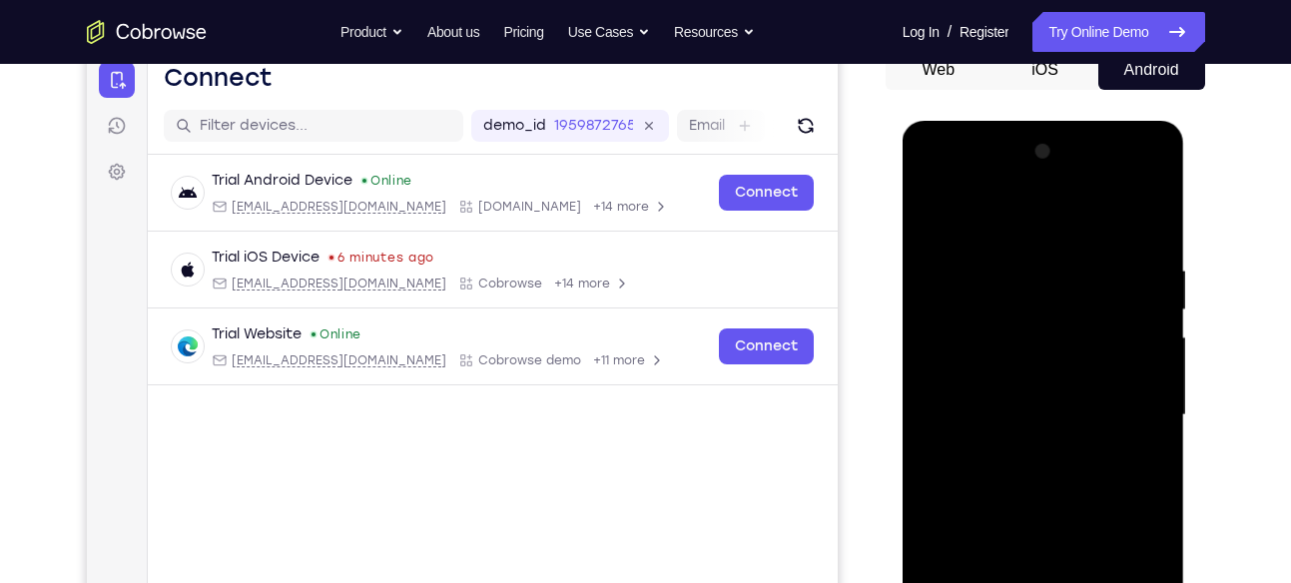
click at [1139, 75] on button "Android" at bounding box center [1151, 70] width 107 height 40
click at [1058, 470] on div at bounding box center [1043, 415] width 252 height 559
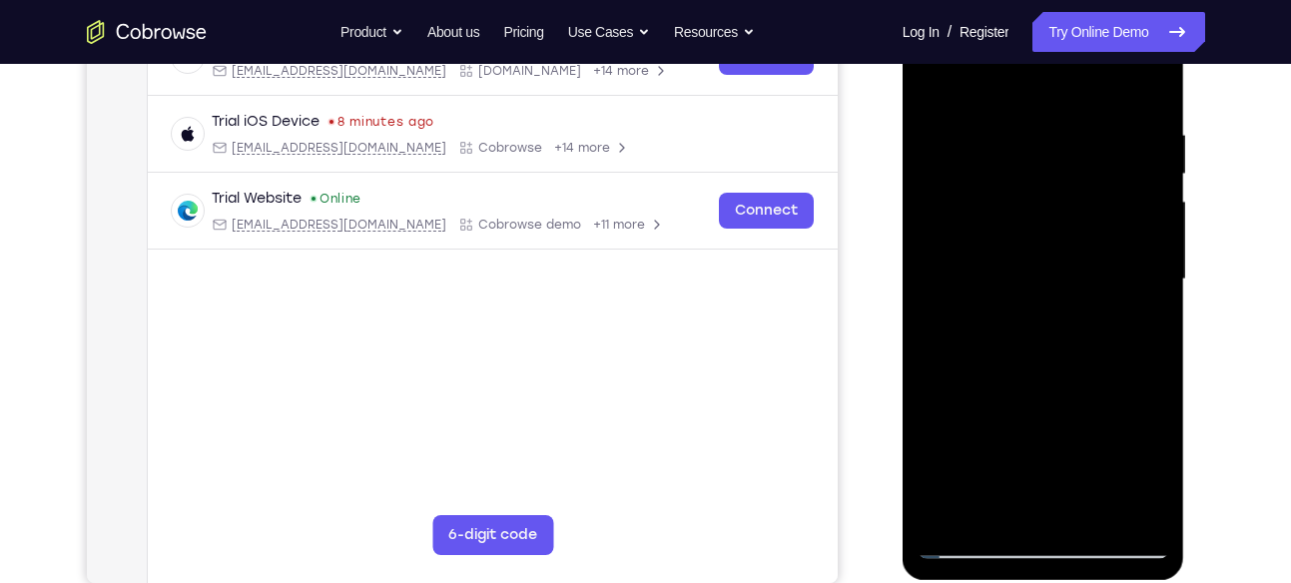
scroll to position [199, 0]
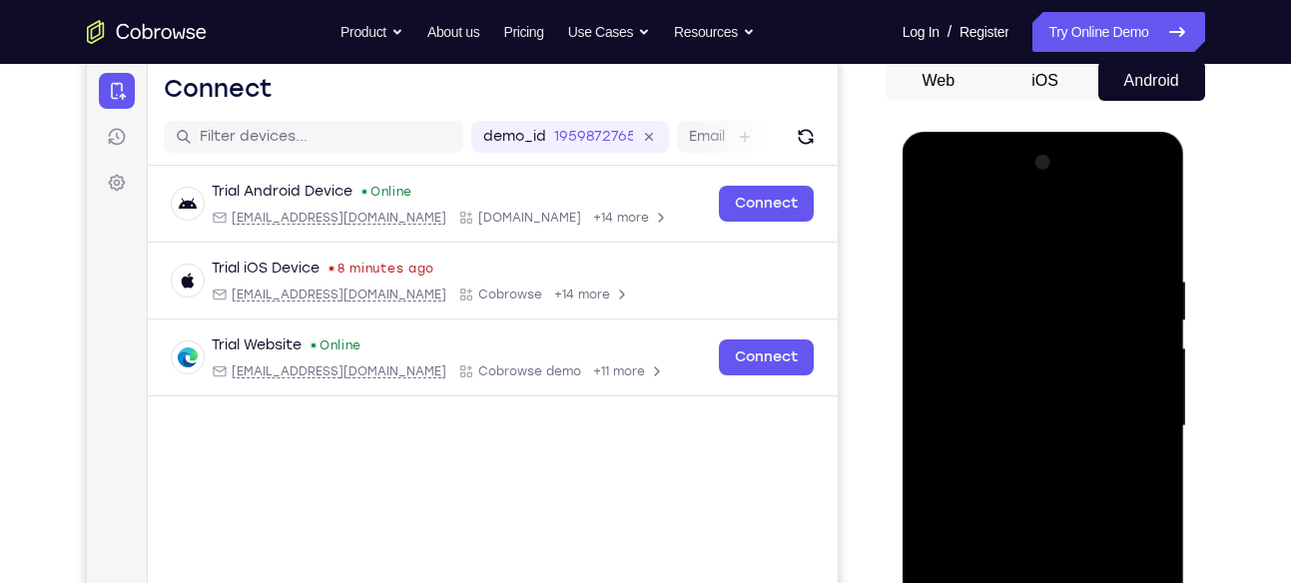
click at [1162, 76] on button "Android" at bounding box center [1151, 81] width 107 height 40
click at [1166, 78] on button "Android" at bounding box center [1151, 81] width 107 height 40
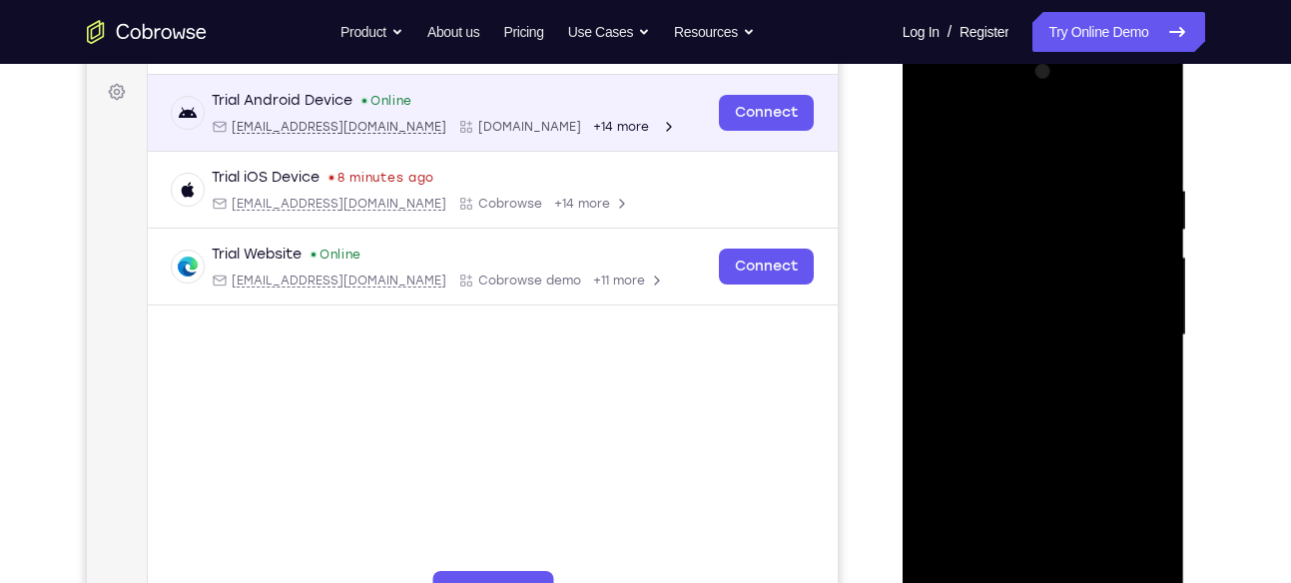
scroll to position [0, 0]
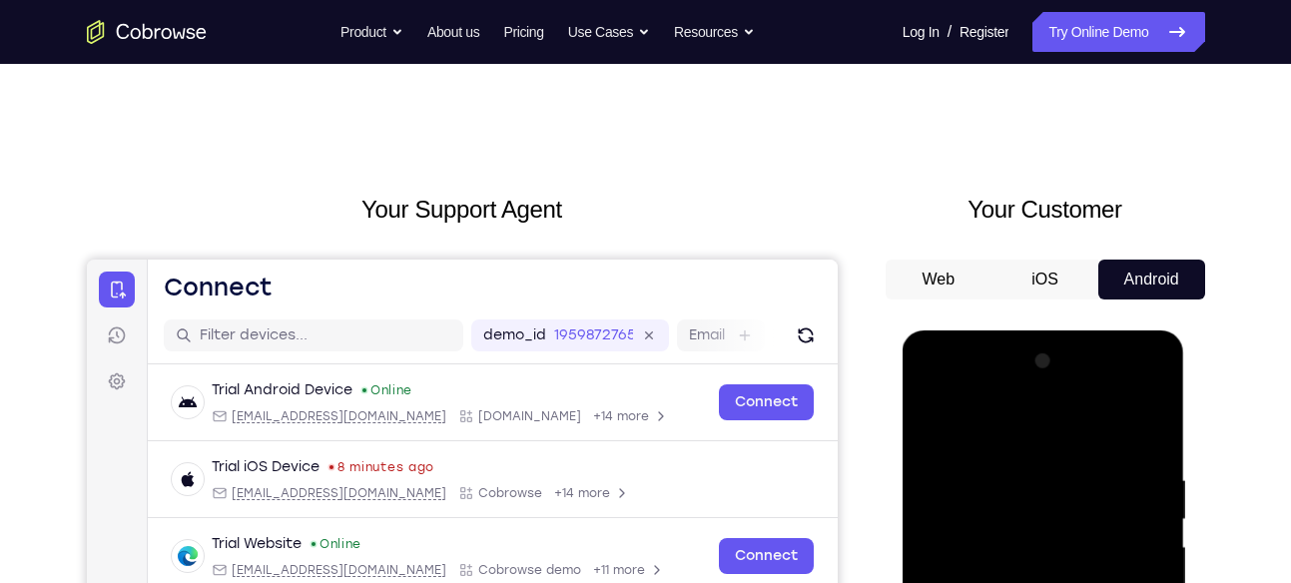
click at [159, 31] on icon "Go to the home page" at bounding box center [147, 32] width 120 height 24
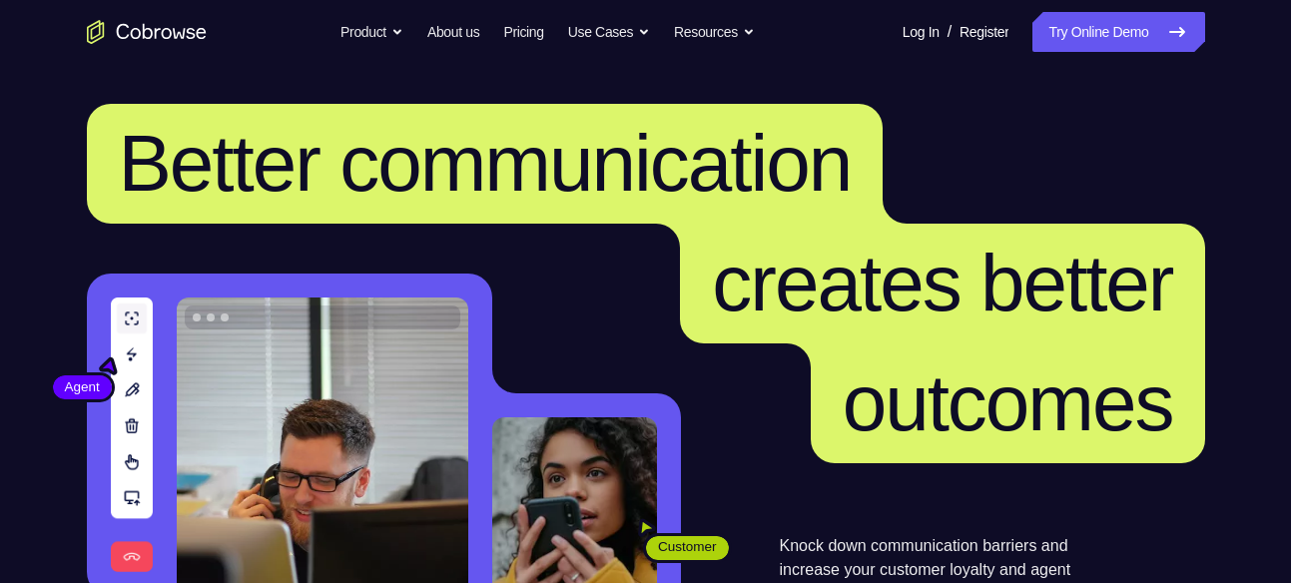
click at [1112, 43] on link "Try Online Demo" at bounding box center [1118, 32] width 172 height 40
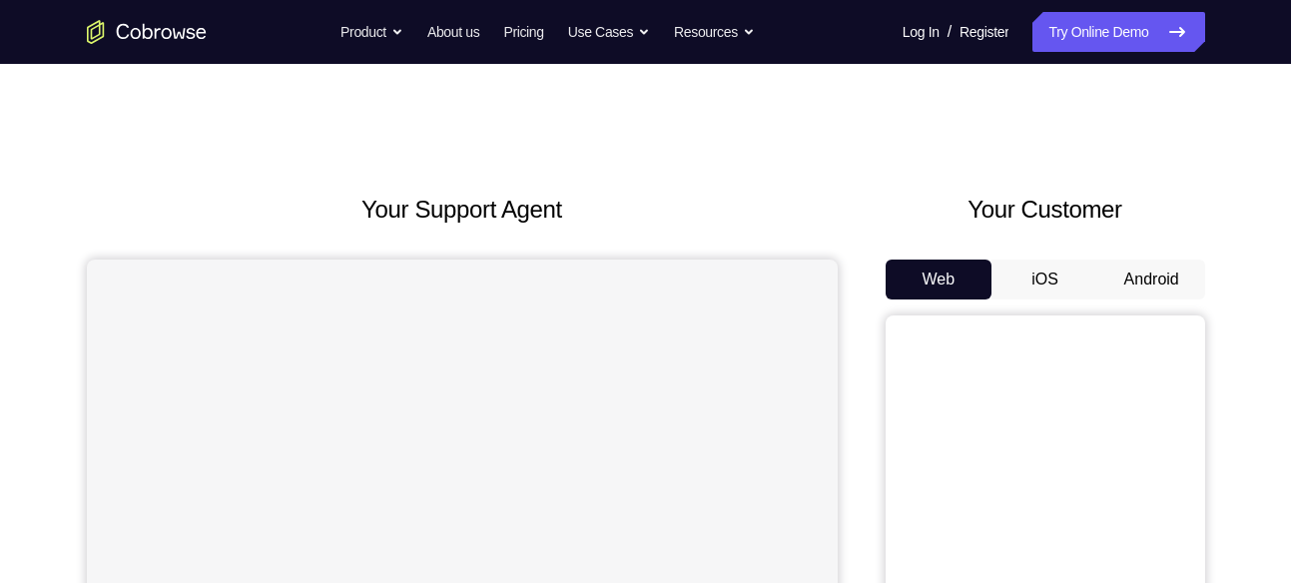
scroll to position [39, 0]
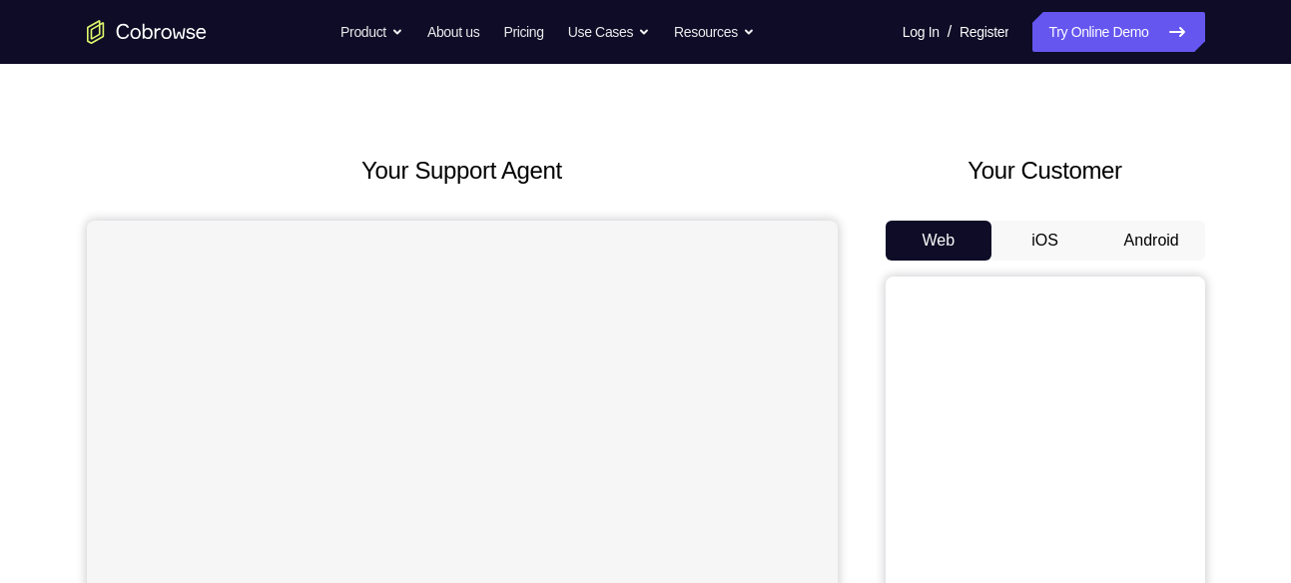
click at [1149, 235] on button "Android" at bounding box center [1151, 241] width 107 height 40
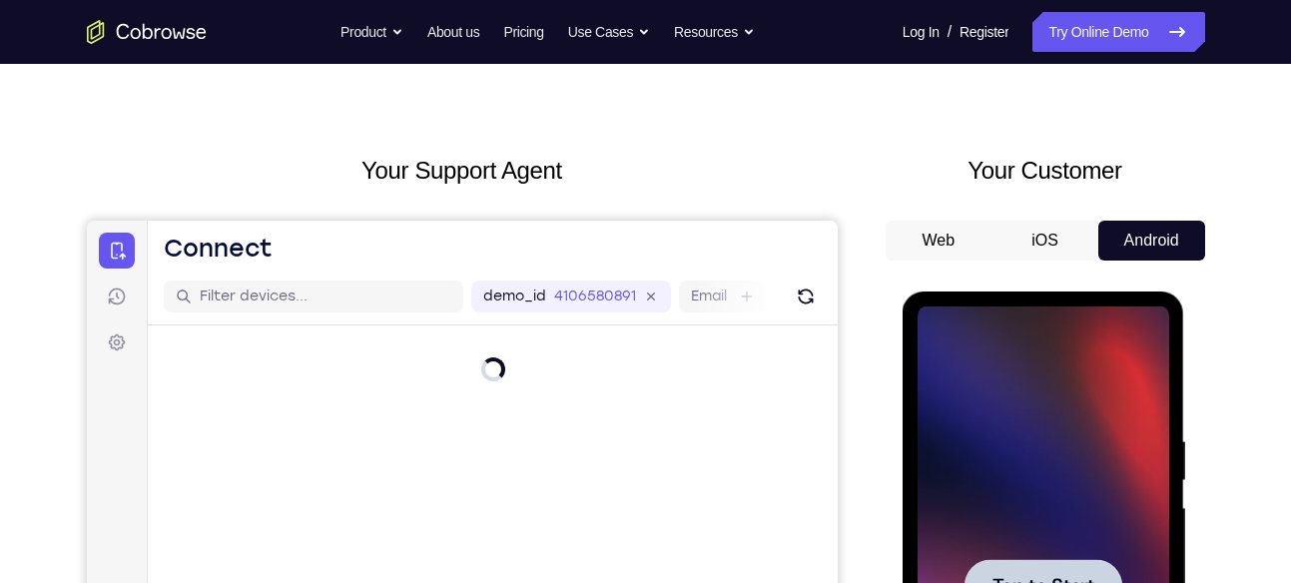
scroll to position [0, 0]
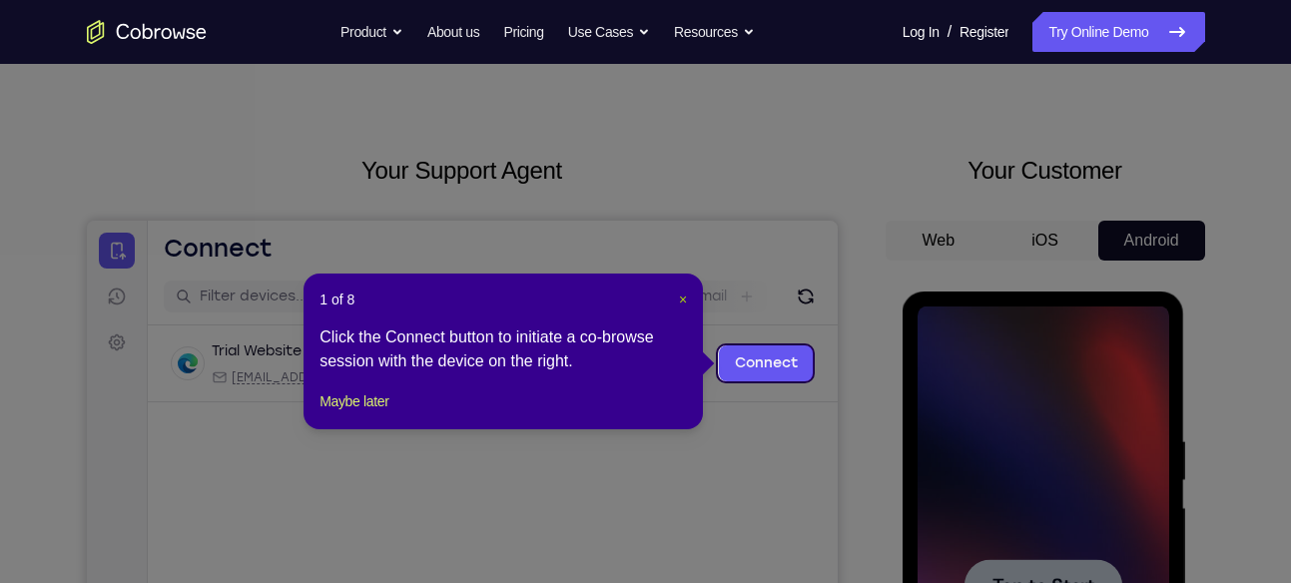
click at [686, 301] on span "×" at bounding box center [683, 299] width 8 height 16
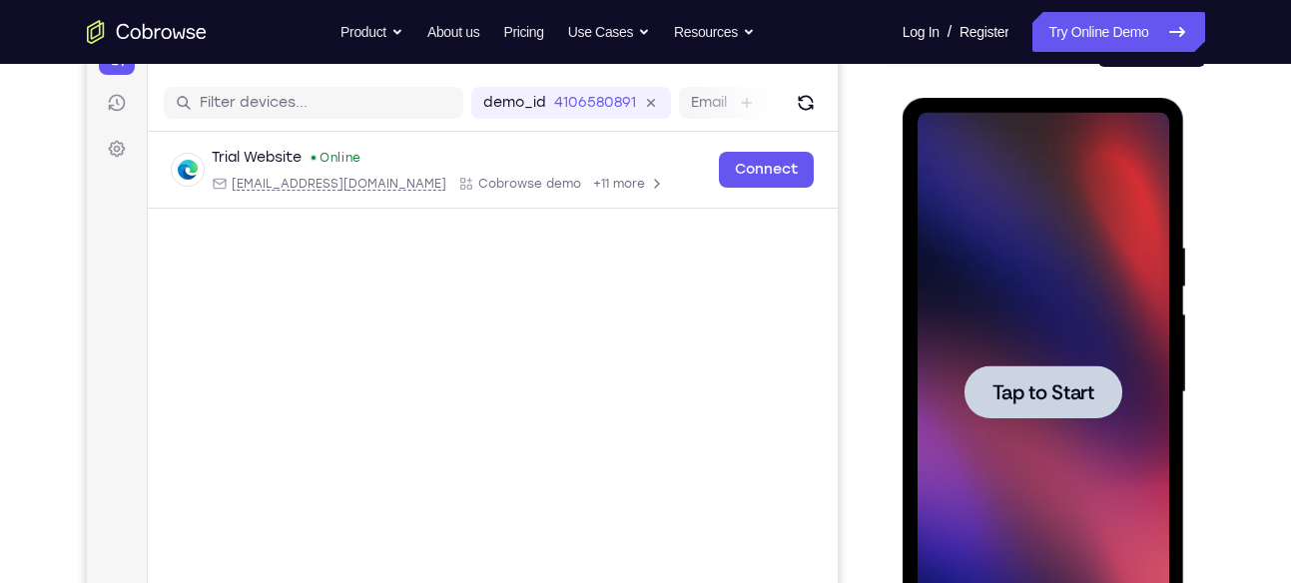
scroll to position [234, 0]
click at [1018, 367] on div at bounding box center [1043, 390] width 158 height 53
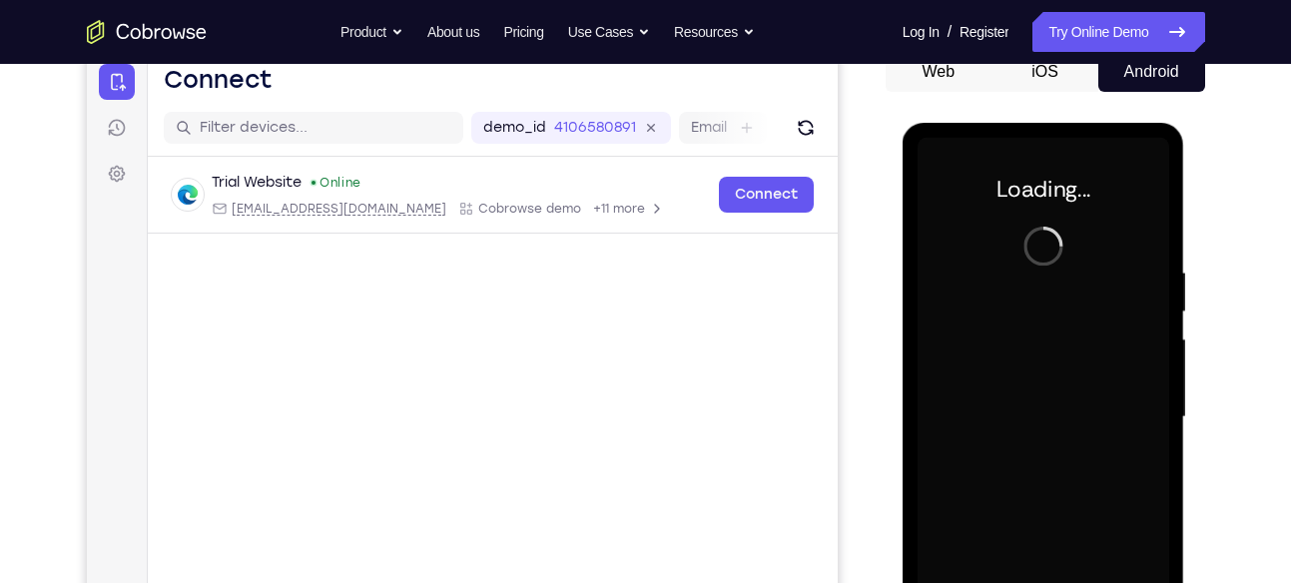
scroll to position [207, 0]
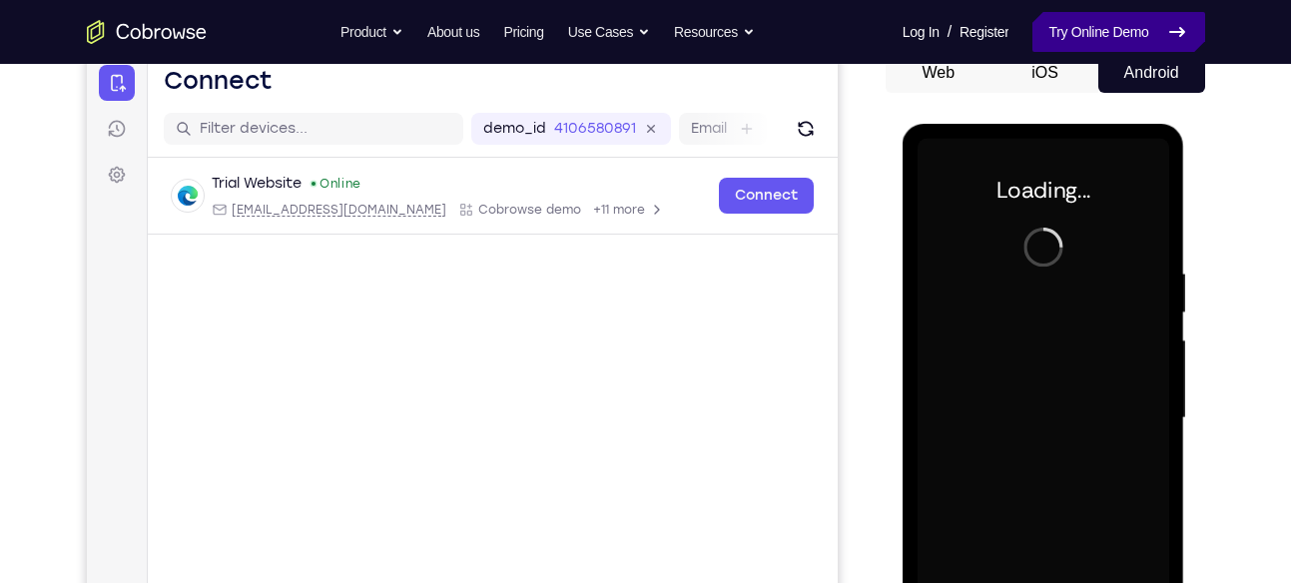
click at [1115, 39] on link "Try Online Demo" at bounding box center [1118, 32] width 172 height 40
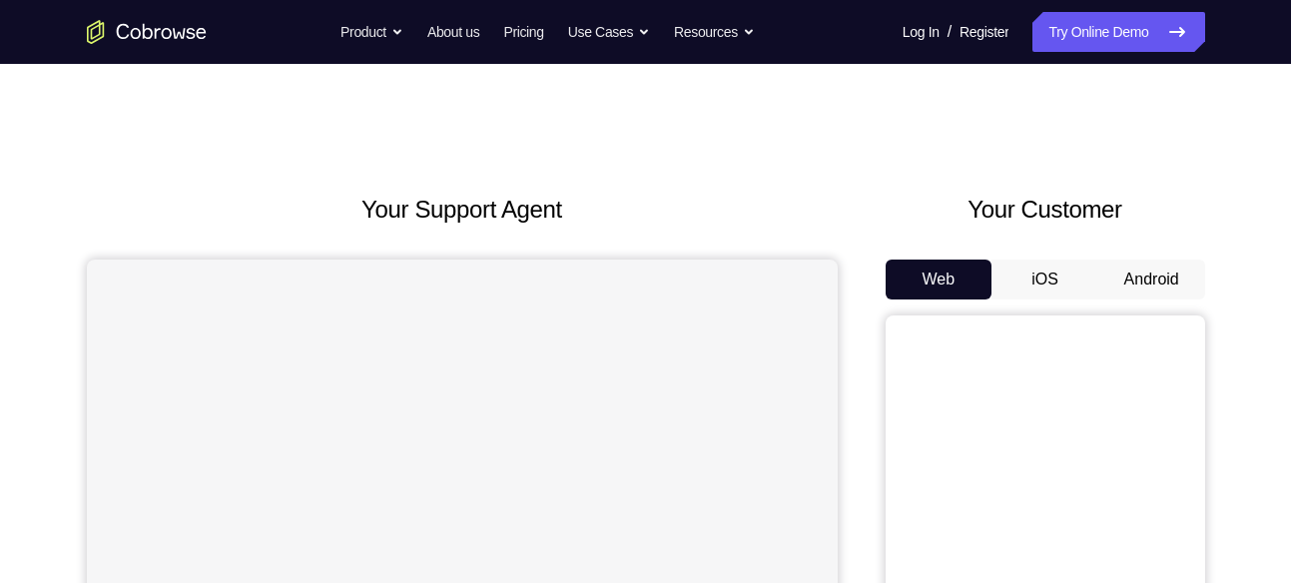
click at [1147, 270] on button "Android" at bounding box center [1151, 280] width 107 height 40
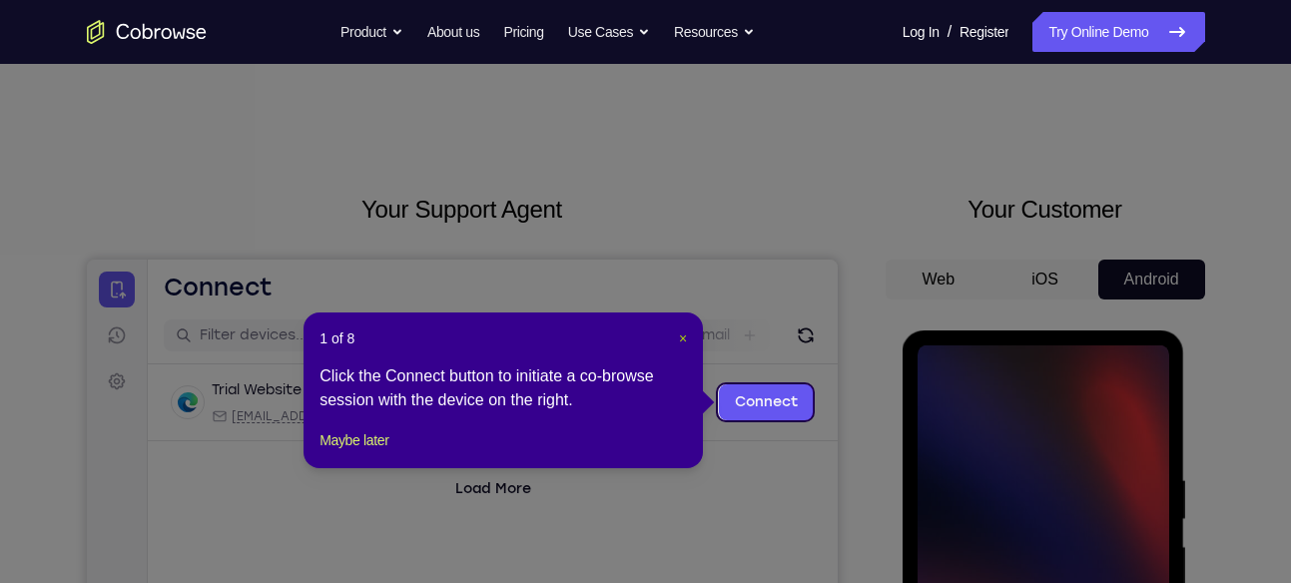
click at [680, 337] on span "×" at bounding box center [683, 338] width 8 height 16
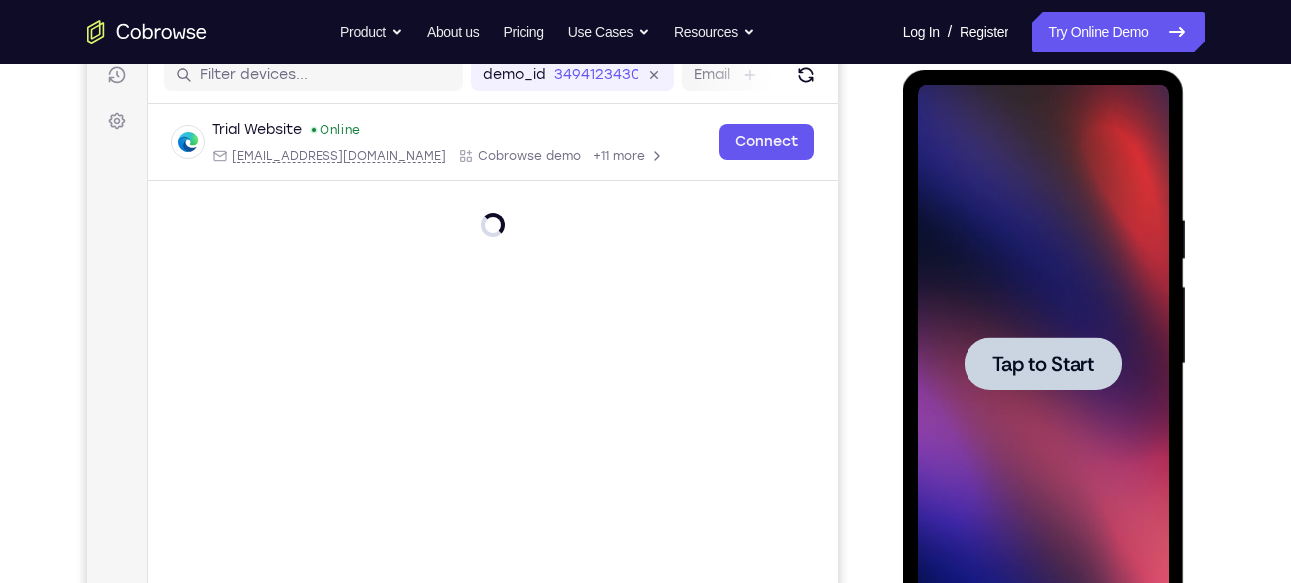
scroll to position [262, 0]
click at [1024, 368] on span "Tap to Start" at bounding box center [1043, 363] width 102 height 20
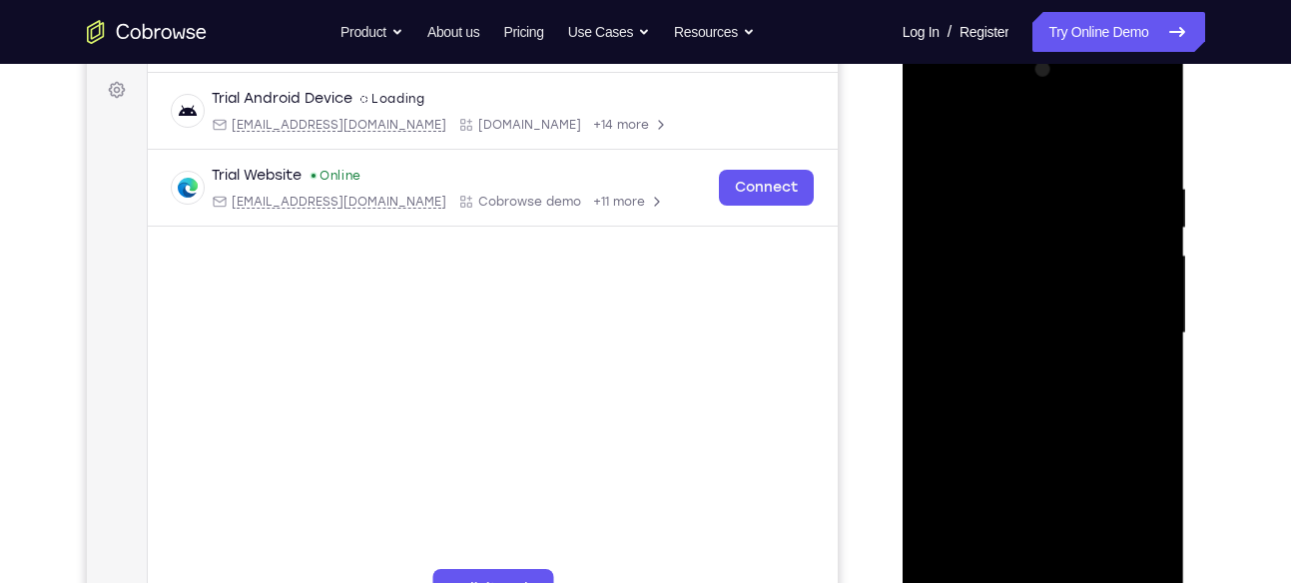
scroll to position [393, 0]
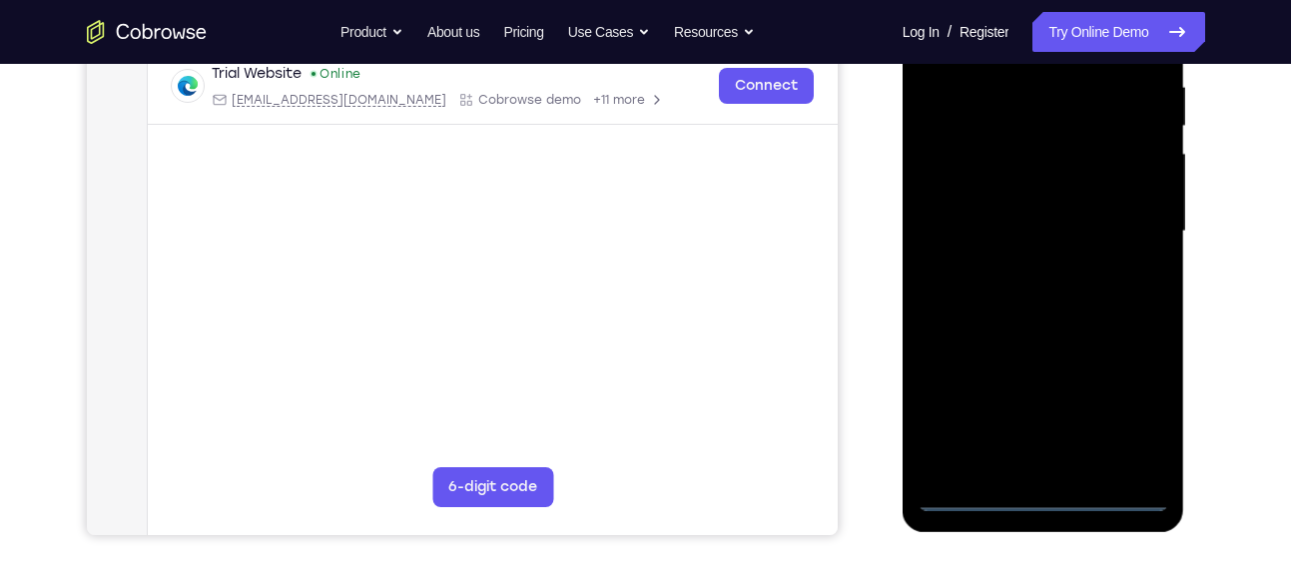
click at [1043, 494] on div at bounding box center [1043, 231] width 252 height 559
click at [1132, 415] on div at bounding box center [1043, 231] width 252 height 559
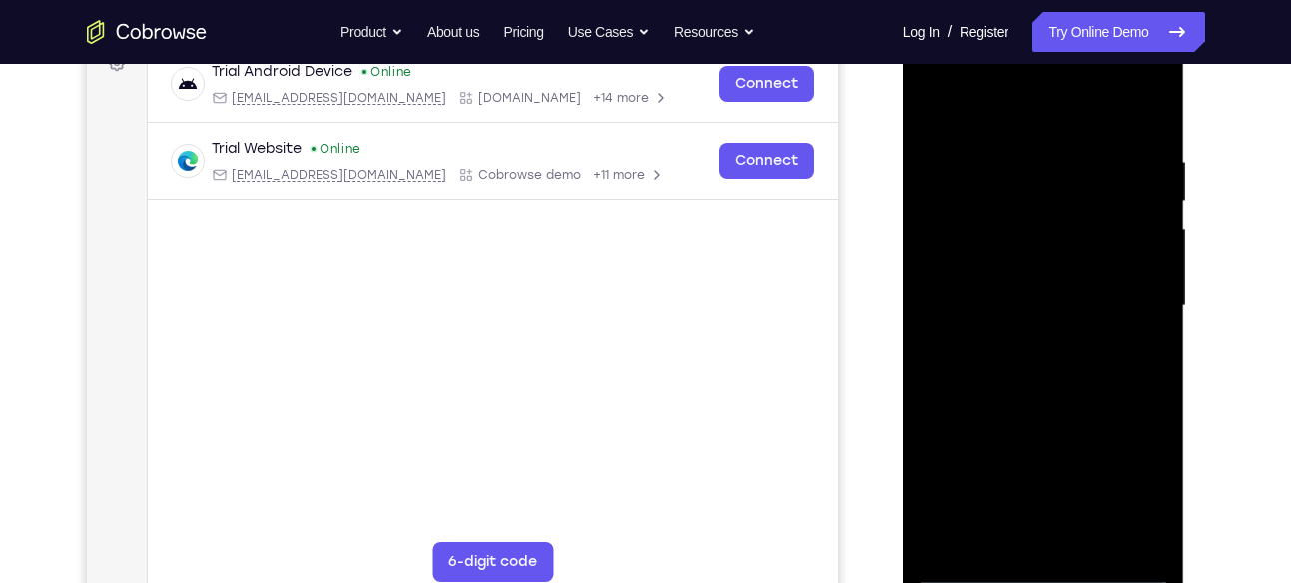
click at [1022, 106] on div at bounding box center [1043, 306] width 252 height 559
click at [1126, 297] on div at bounding box center [1043, 306] width 252 height 559
click at [1019, 342] on div at bounding box center [1043, 306] width 252 height 559
click at [1057, 261] on div at bounding box center [1043, 306] width 252 height 559
click at [1012, 288] on div at bounding box center [1043, 306] width 252 height 559
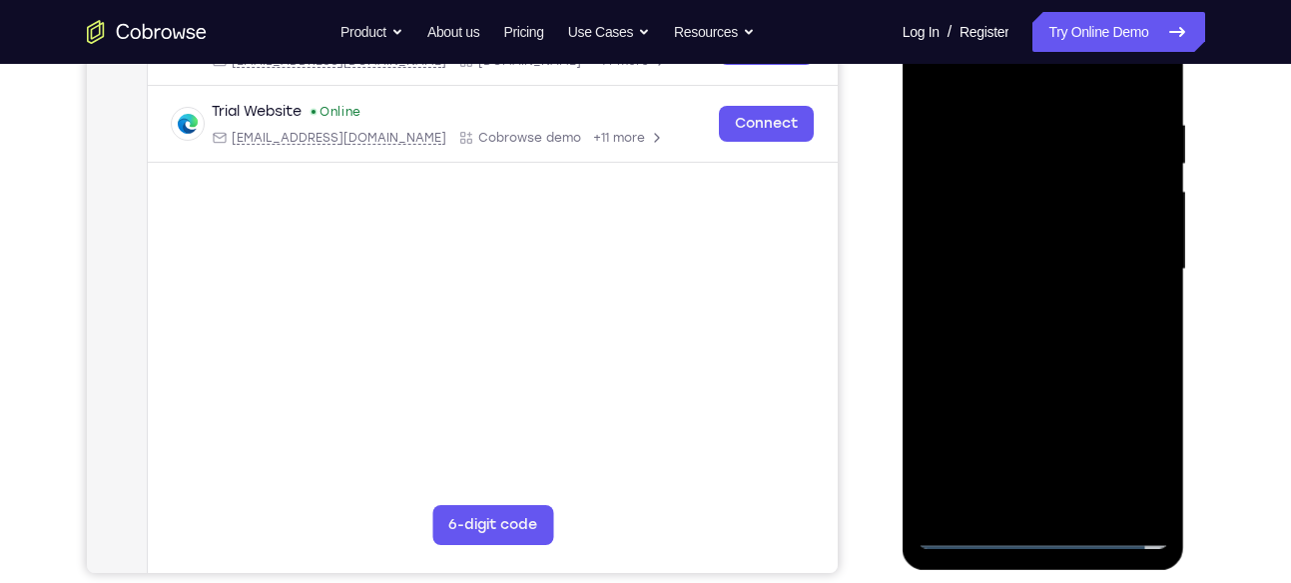
scroll to position [356, 0]
click at [1040, 303] on div at bounding box center [1043, 268] width 252 height 559
click at [1062, 326] on div at bounding box center [1043, 268] width 252 height 559
click at [1075, 310] on div at bounding box center [1043, 268] width 252 height 559
click at [1064, 330] on div at bounding box center [1043, 268] width 252 height 559
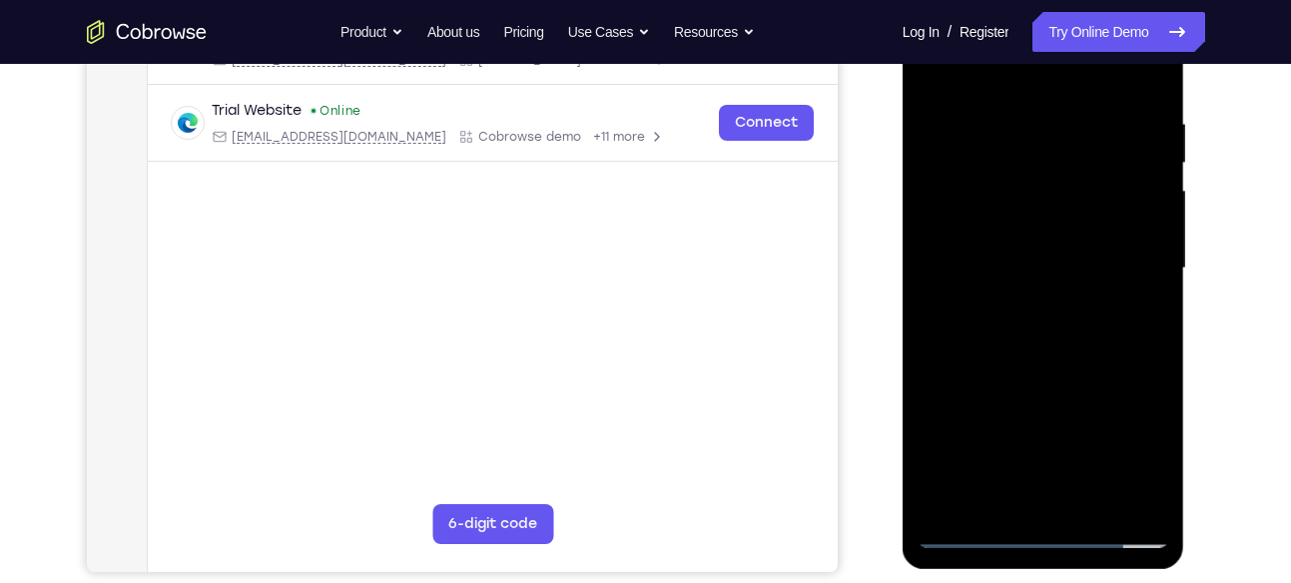
click at [1106, 278] on div at bounding box center [1043, 268] width 252 height 559
click at [1052, 219] on div at bounding box center [1043, 268] width 252 height 559
click at [1020, 223] on div at bounding box center [1043, 268] width 252 height 559
click at [1004, 215] on div at bounding box center [1043, 268] width 252 height 559
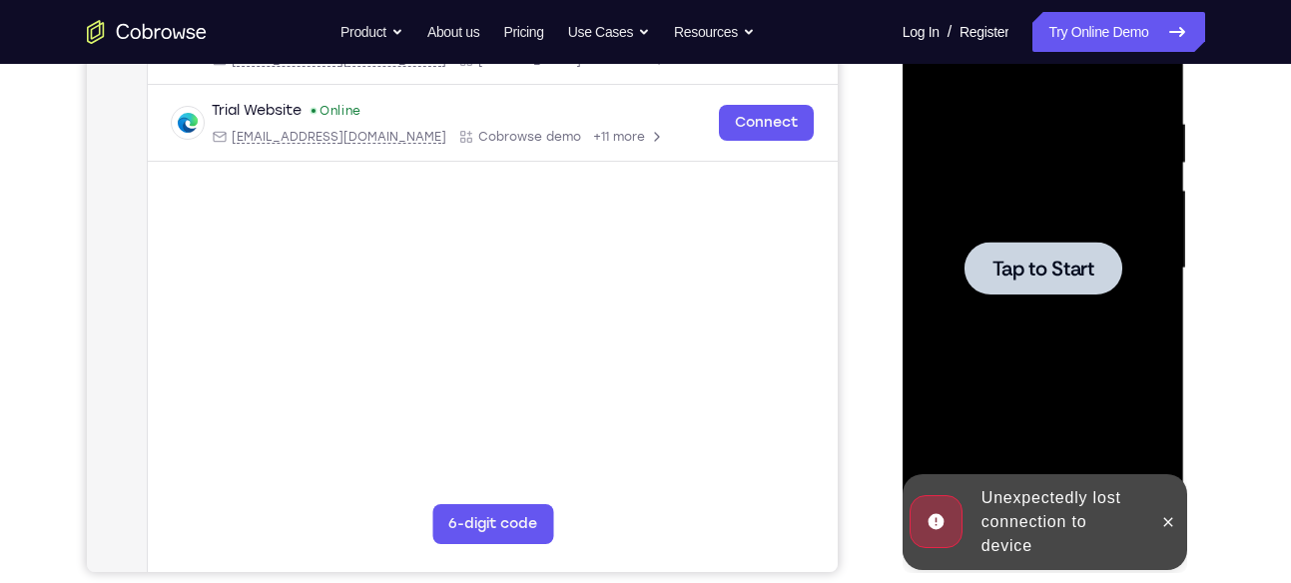
click at [1044, 268] on span "Tap to Start" at bounding box center [1043, 269] width 102 height 20
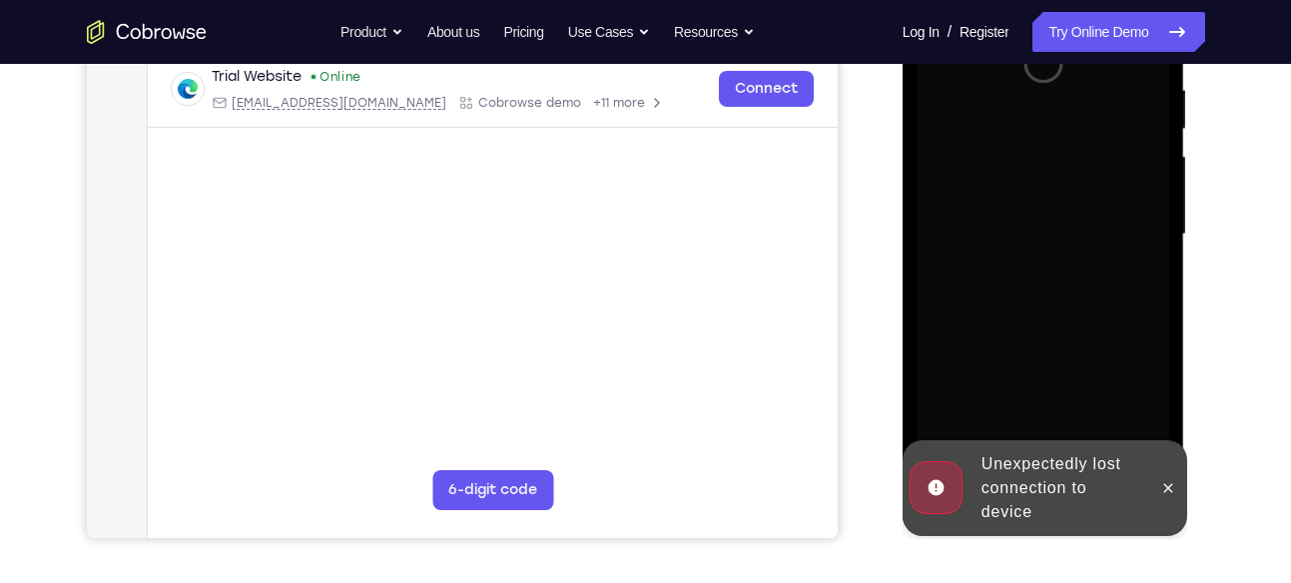
scroll to position [391, 0]
click at [1168, 487] on icon at bounding box center [1168, 487] width 16 height 16
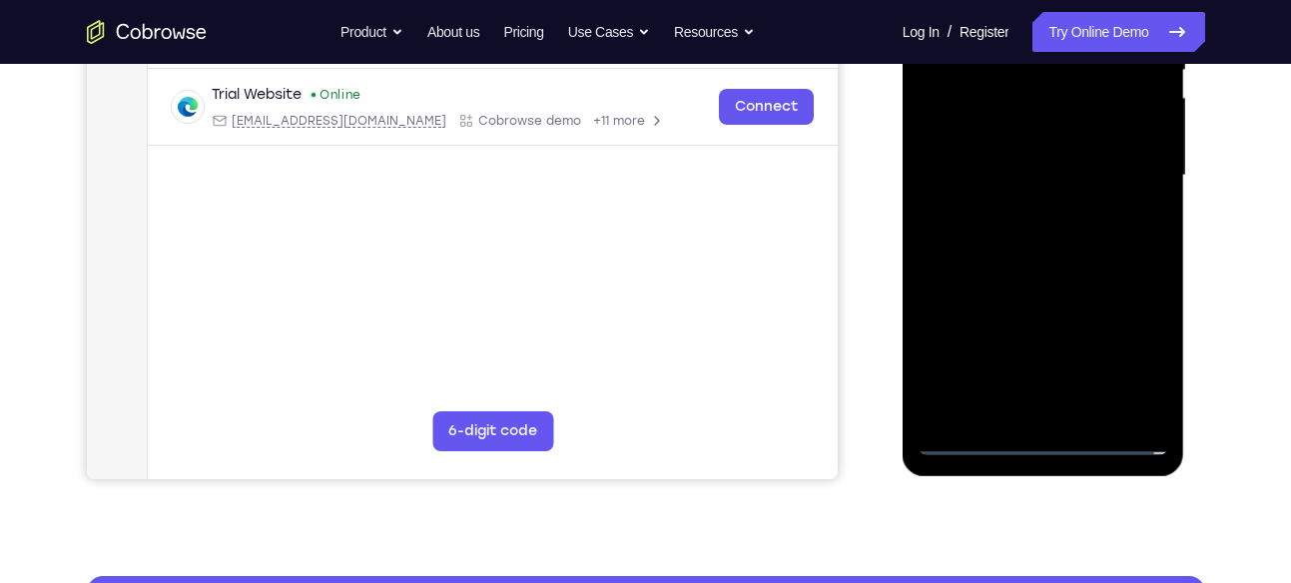
scroll to position [450, 0]
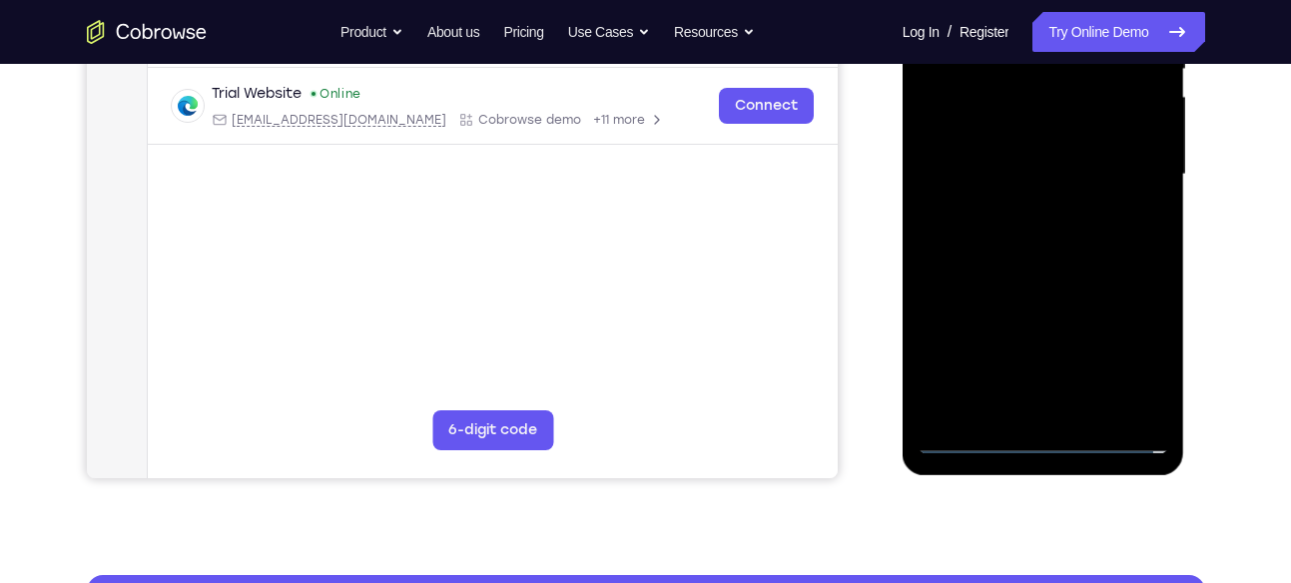
click at [1043, 437] on div at bounding box center [1043, 174] width 252 height 559
click at [1130, 351] on div at bounding box center [1043, 174] width 252 height 559
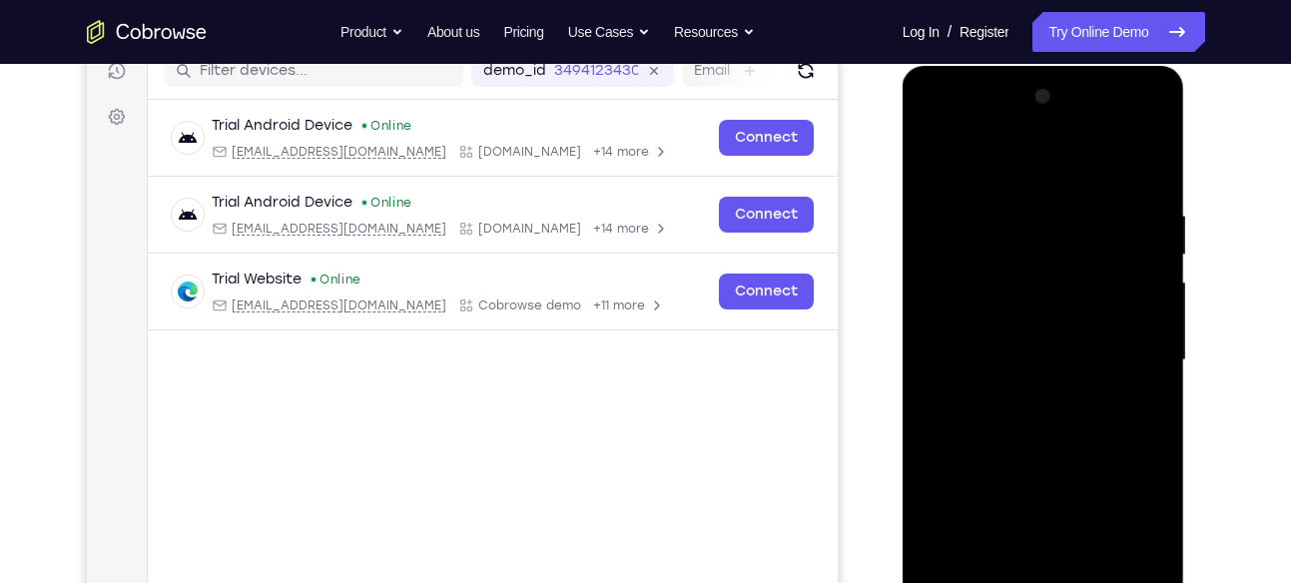
scroll to position [264, 0]
click at [999, 165] on div at bounding box center [1043, 361] width 252 height 559
click at [1120, 348] on div at bounding box center [1043, 361] width 252 height 559
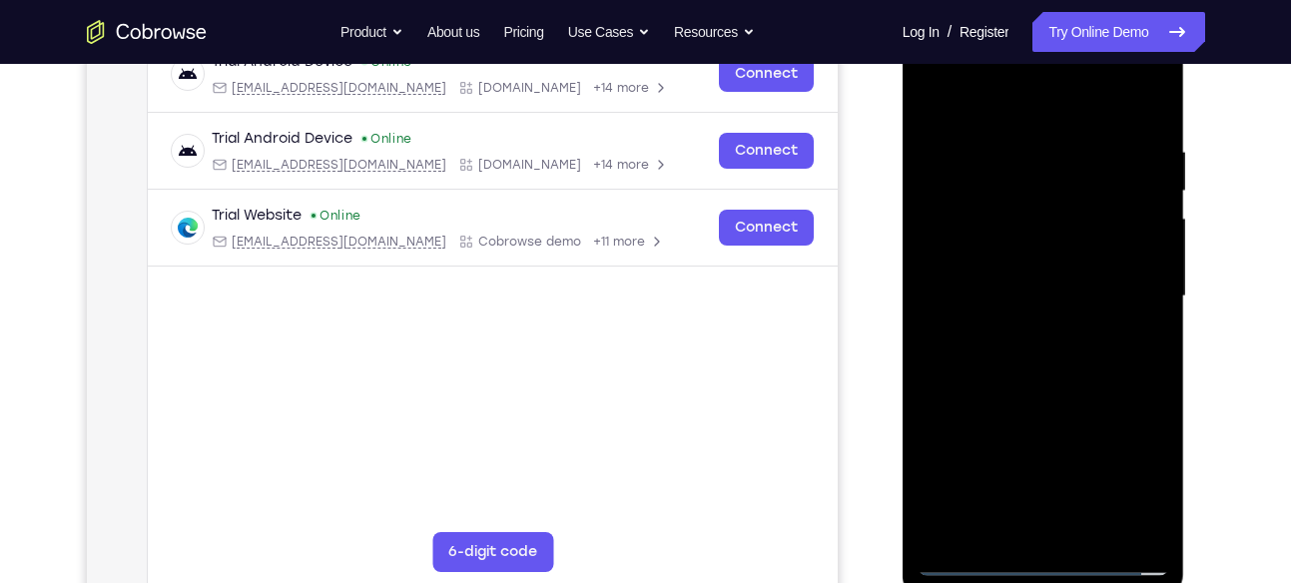
click at [1020, 335] on div at bounding box center [1043, 296] width 252 height 559
click at [1017, 275] on div at bounding box center [1043, 296] width 252 height 559
click at [977, 210] on div at bounding box center [1043, 296] width 252 height 559
click at [1008, 252] on div at bounding box center [1043, 296] width 252 height 559
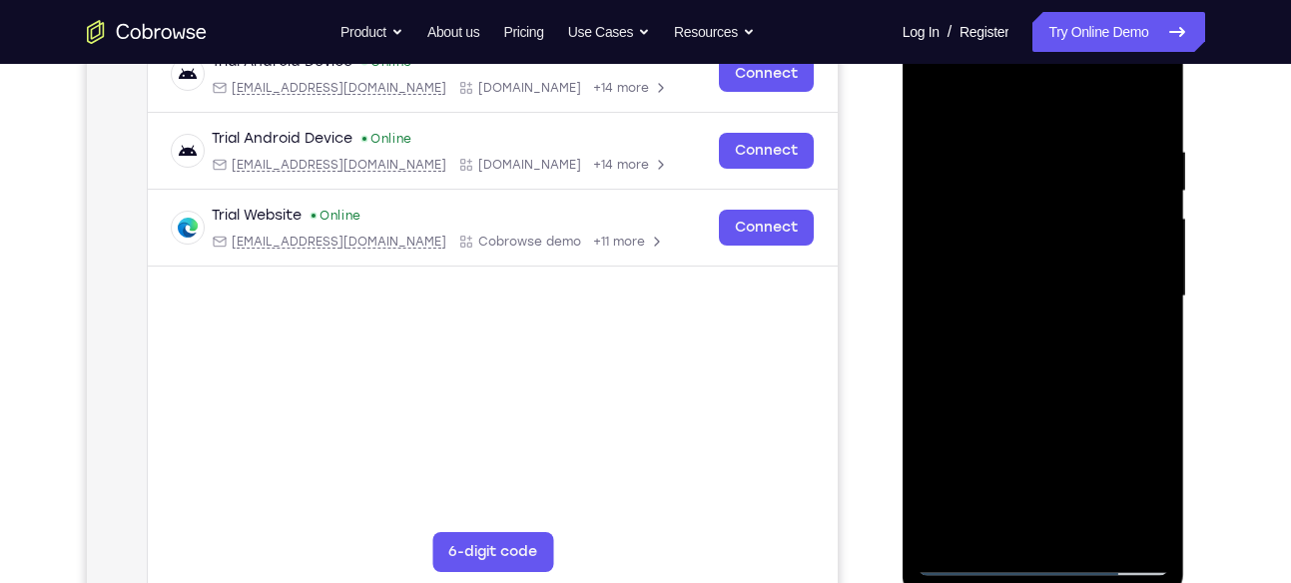
click at [1031, 295] on div at bounding box center [1043, 296] width 252 height 559
click at [1029, 356] on div at bounding box center [1043, 296] width 252 height 559
click at [1043, 353] on div at bounding box center [1043, 296] width 252 height 559
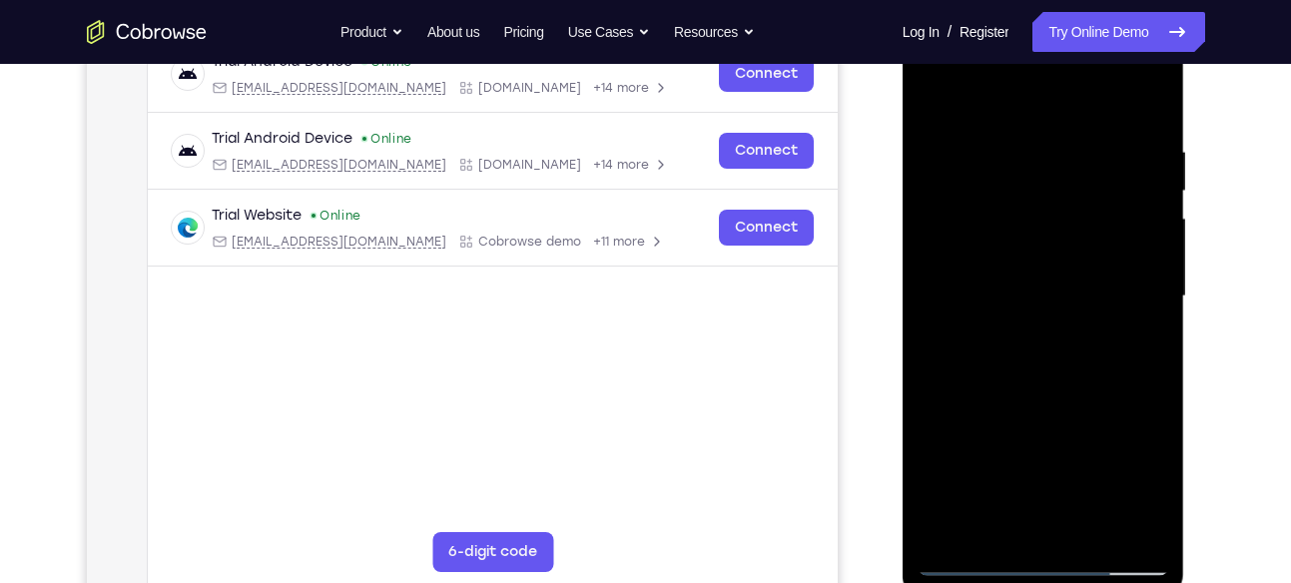
click at [1043, 353] on div at bounding box center [1043, 296] width 252 height 559
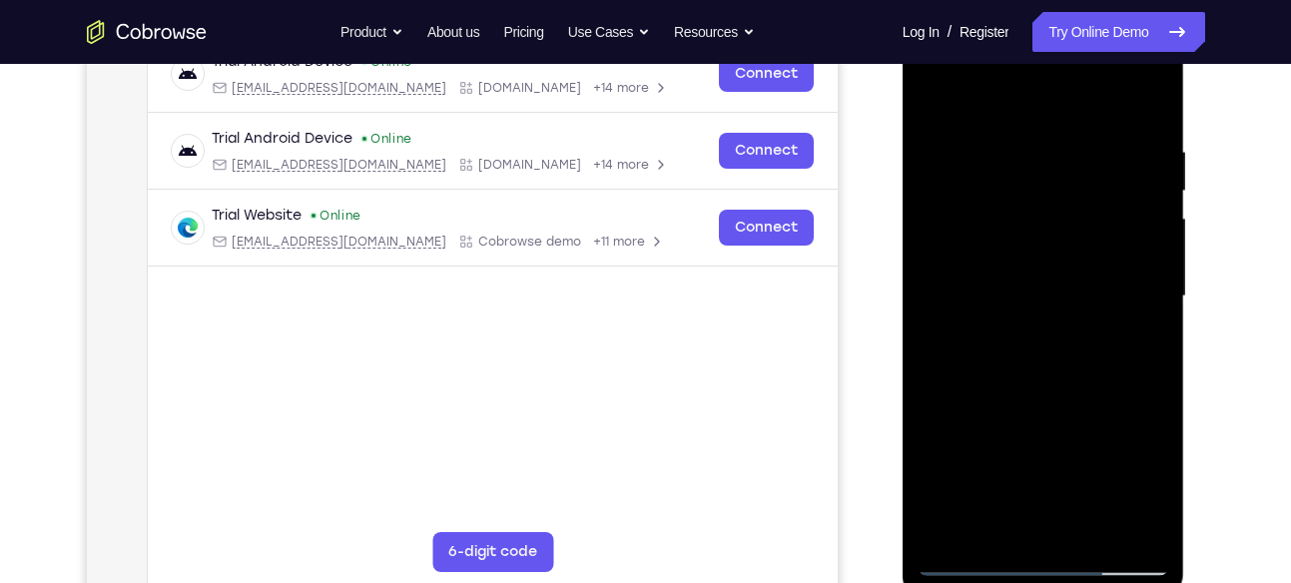
click at [1054, 352] on div at bounding box center [1043, 296] width 252 height 559
click at [1140, 323] on div at bounding box center [1043, 296] width 252 height 559
click at [1143, 256] on div at bounding box center [1043, 296] width 252 height 559
click at [1038, 323] on div at bounding box center [1043, 296] width 252 height 559
click at [1034, 198] on div at bounding box center [1043, 296] width 252 height 559
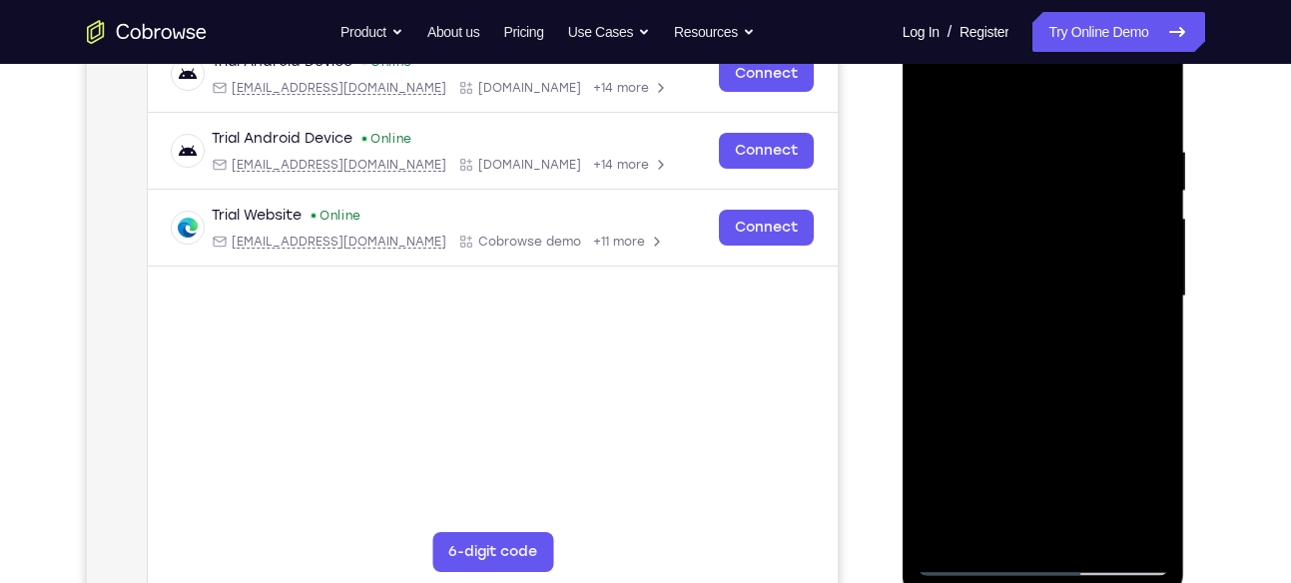
click at [1048, 244] on div at bounding box center [1043, 296] width 252 height 559
click at [1018, 210] on div at bounding box center [1043, 296] width 252 height 559
click at [1049, 255] on div at bounding box center [1043, 296] width 252 height 559
click at [1064, 353] on div at bounding box center [1043, 296] width 252 height 559
click at [1038, 351] on div at bounding box center [1043, 296] width 252 height 559
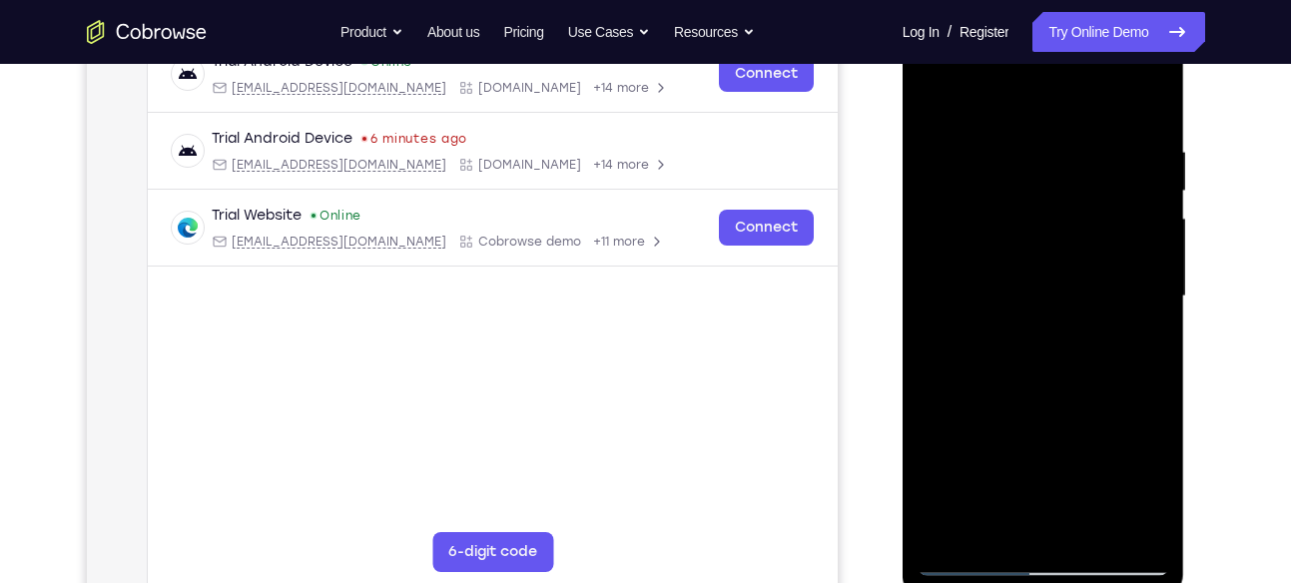
click at [1048, 266] on div at bounding box center [1043, 296] width 252 height 559
click at [1037, 293] on div at bounding box center [1043, 296] width 252 height 559
click at [1048, 261] on div at bounding box center [1043, 296] width 252 height 559
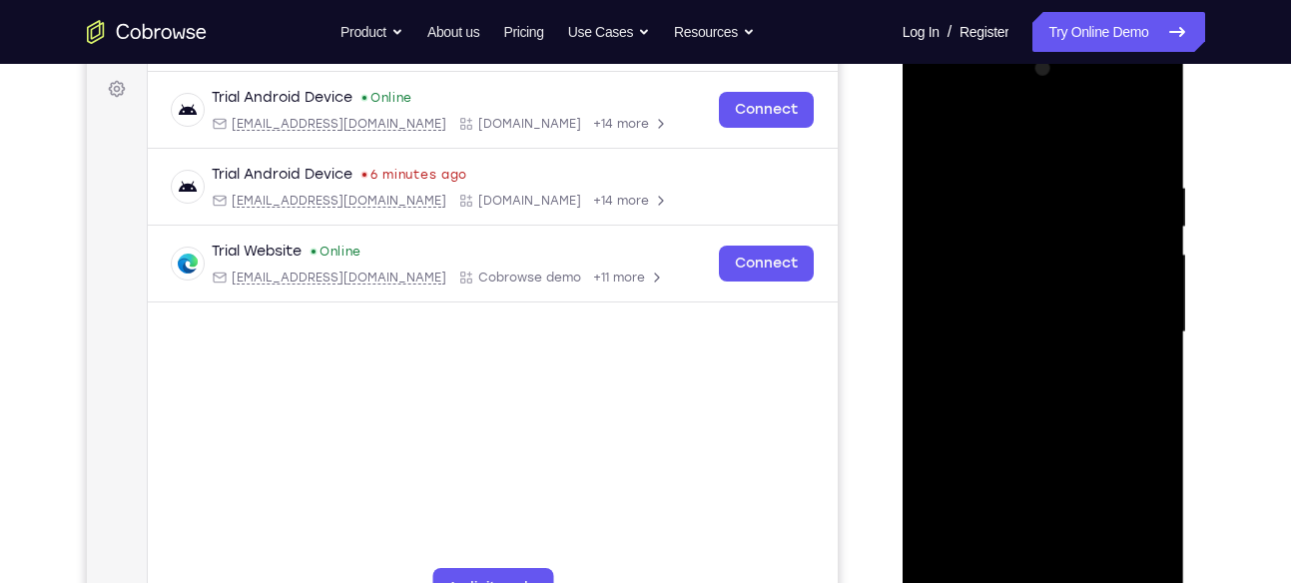
scroll to position [291, 0]
click at [991, 263] on div at bounding box center [1043, 333] width 252 height 559
click at [1067, 300] on div at bounding box center [1043, 333] width 252 height 559
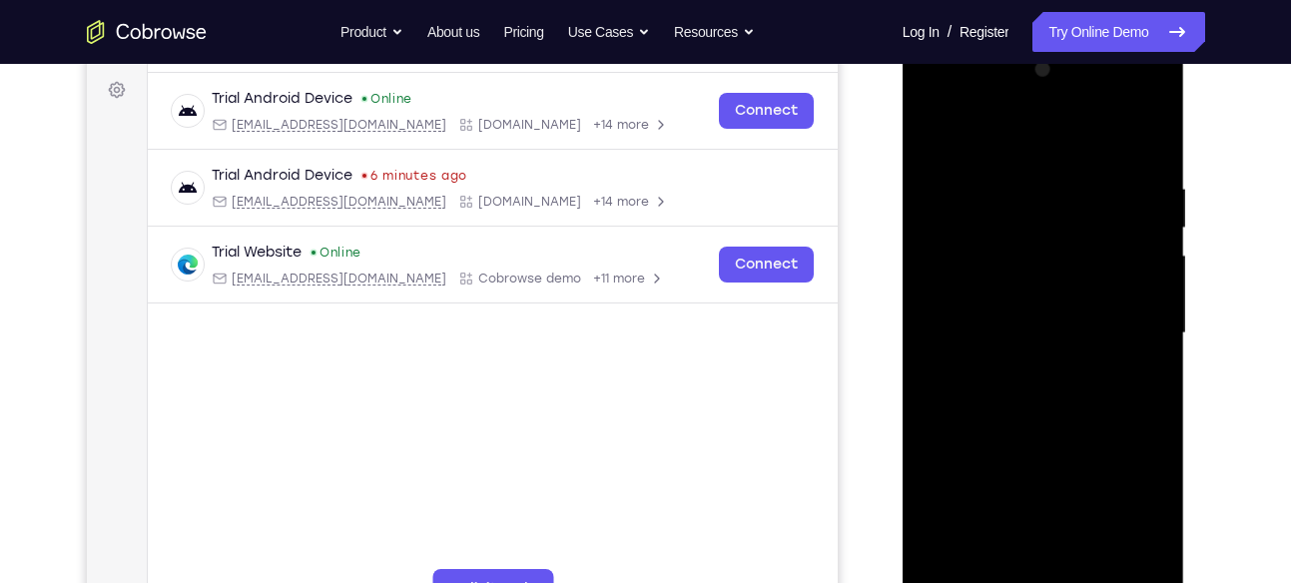
click at [1014, 214] on div at bounding box center [1043, 333] width 252 height 559
click at [930, 132] on div at bounding box center [1043, 333] width 252 height 559
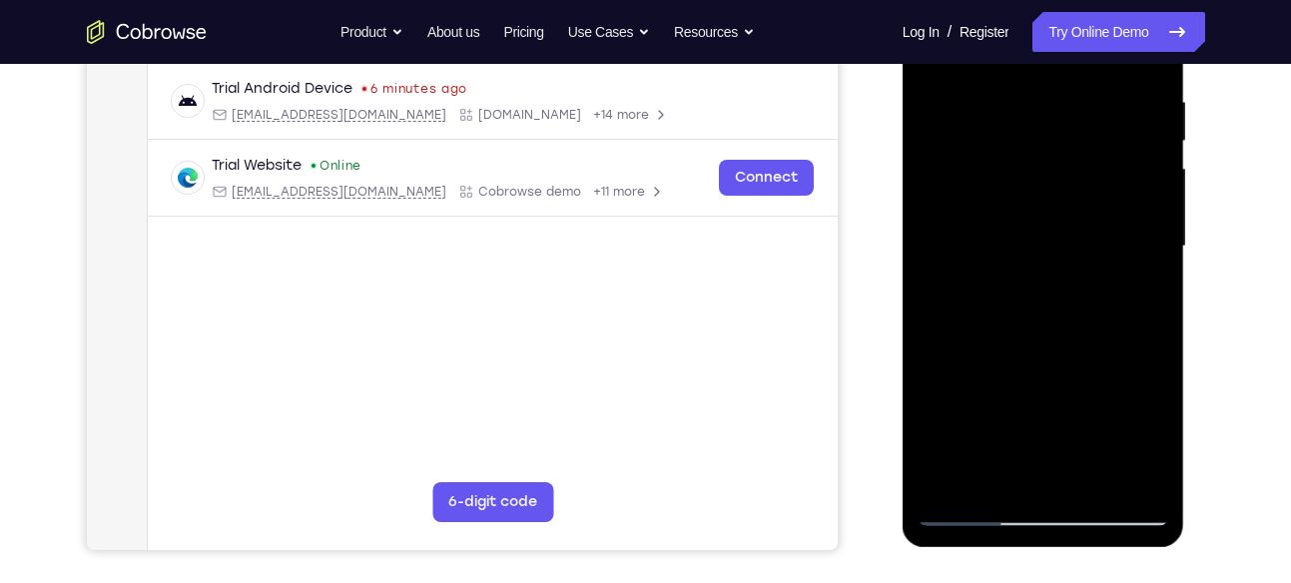
scroll to position [379, 0]
drag, startPoint x: 988, startPoint y: 406, endPoint x: 1047, endPoint y: 43, distance: 368.1
click at [1047, 43] on div at bounding box center [1043, 245] width 252 height 559
click at [983, 509] on div at bounding box center [1043, 245] width 252 height 559
click at [1042, 221] on div at bounding box center [1043, 245] width 252 height 559
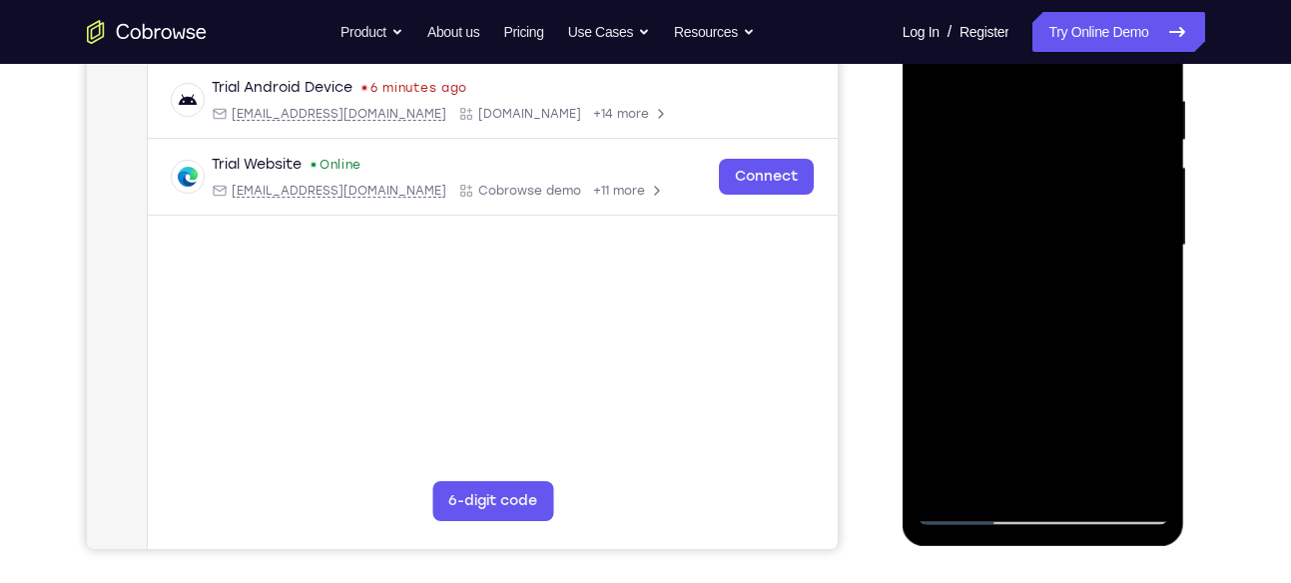
click at [1048, 213] on div at bounding box center [1043, 245] width 252 height 559
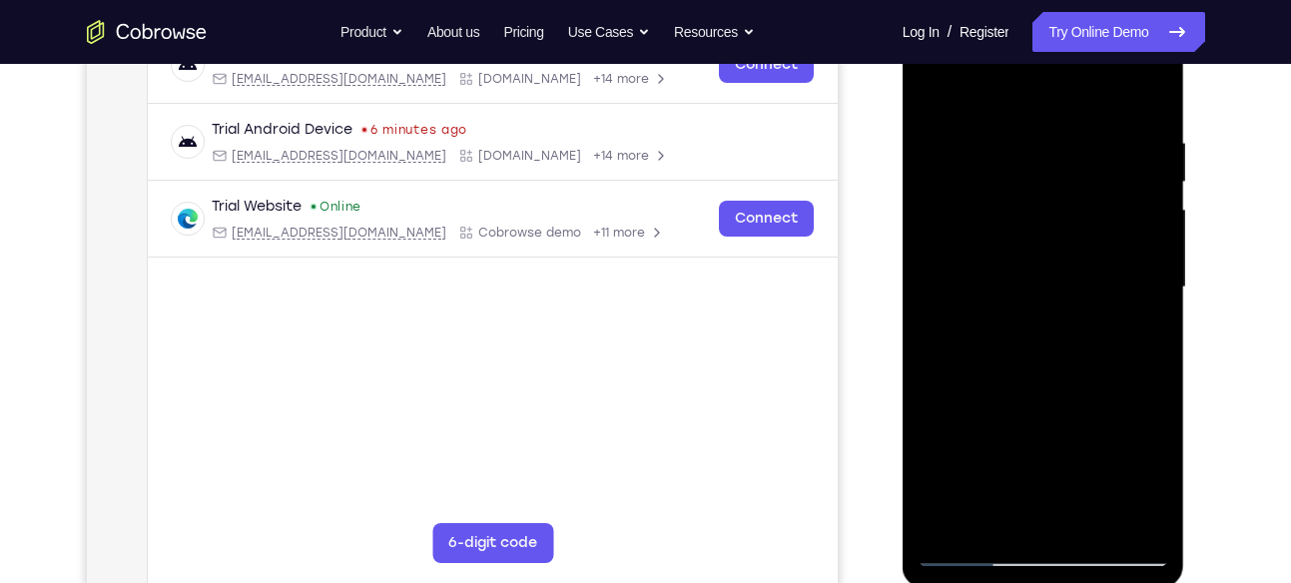
scroll to position [336, 0]
click at [1029, 286] on div at bounding box center [1043, 288] width 252 height 559
click at [1033, 280] on div at bounding box center [1043, 288] width 252 height 559
click at [927, 90] on div at bounding box center [1043, 288] width 252 height 559
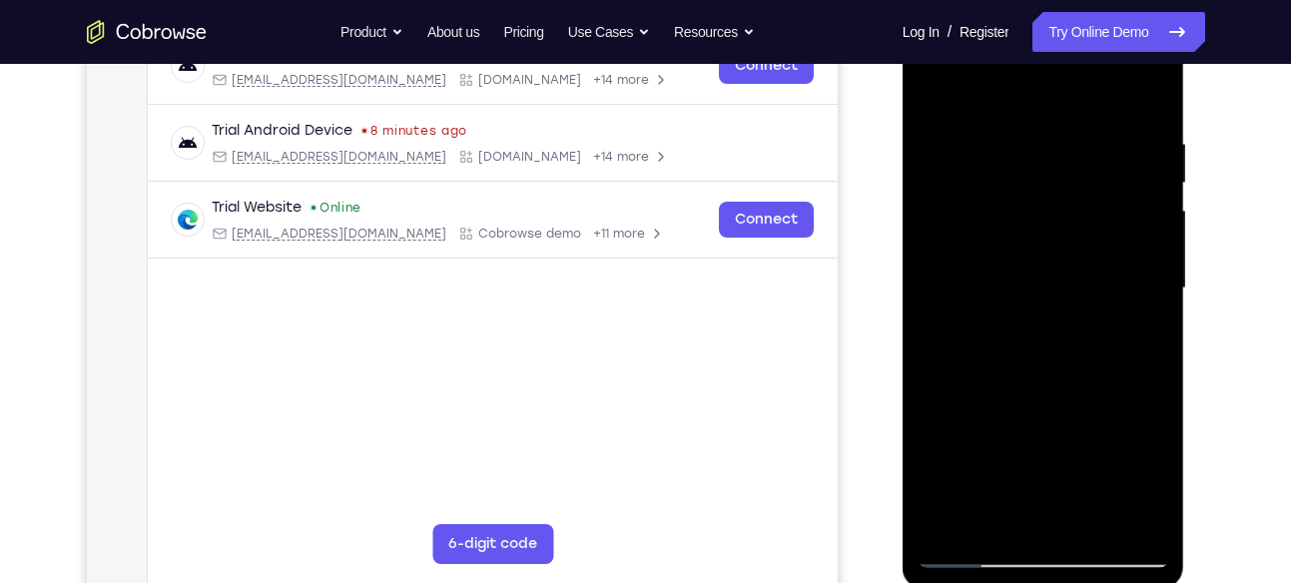
click at [1053, 237] on div at bounding box center [1043, 288] width 252 height 559
click at [1024, 382] on div at bounding box center [1043, 288] width 252 height 559
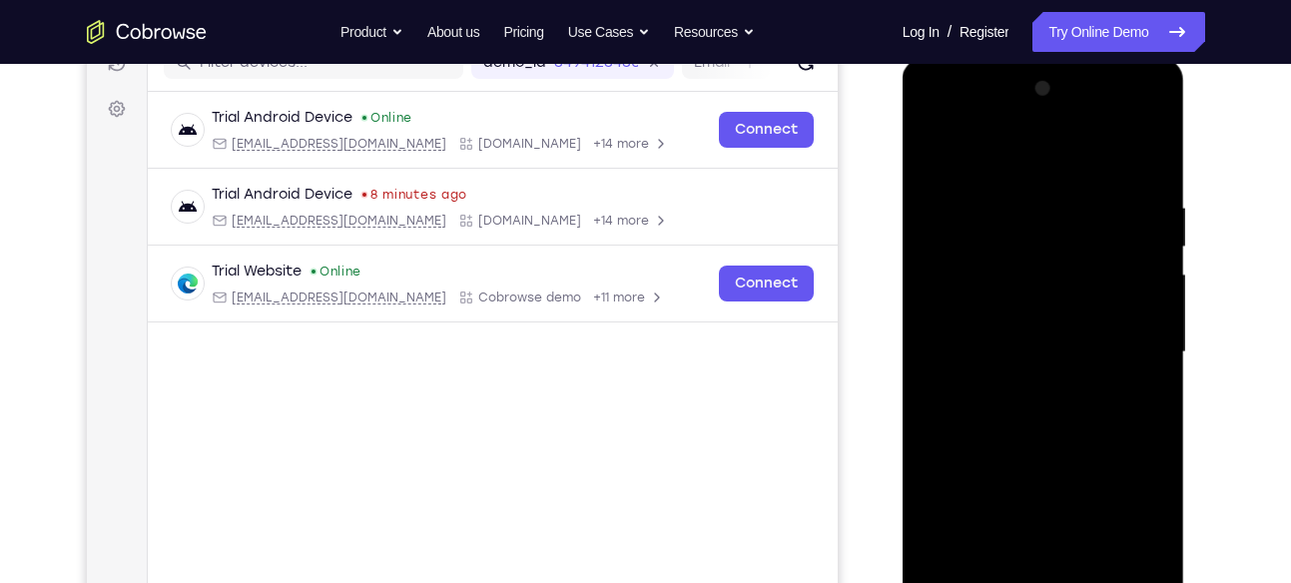
scroll to position [337, 0]
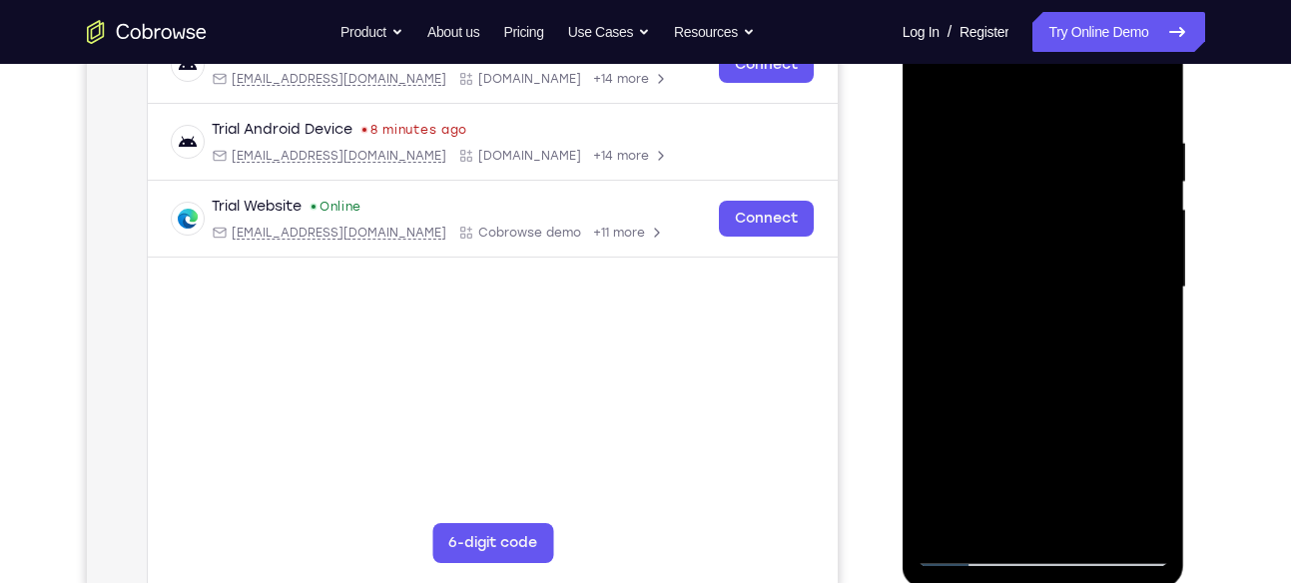
click at [970, 551] on div at bounding box center [1043, 287] width 252 height 559
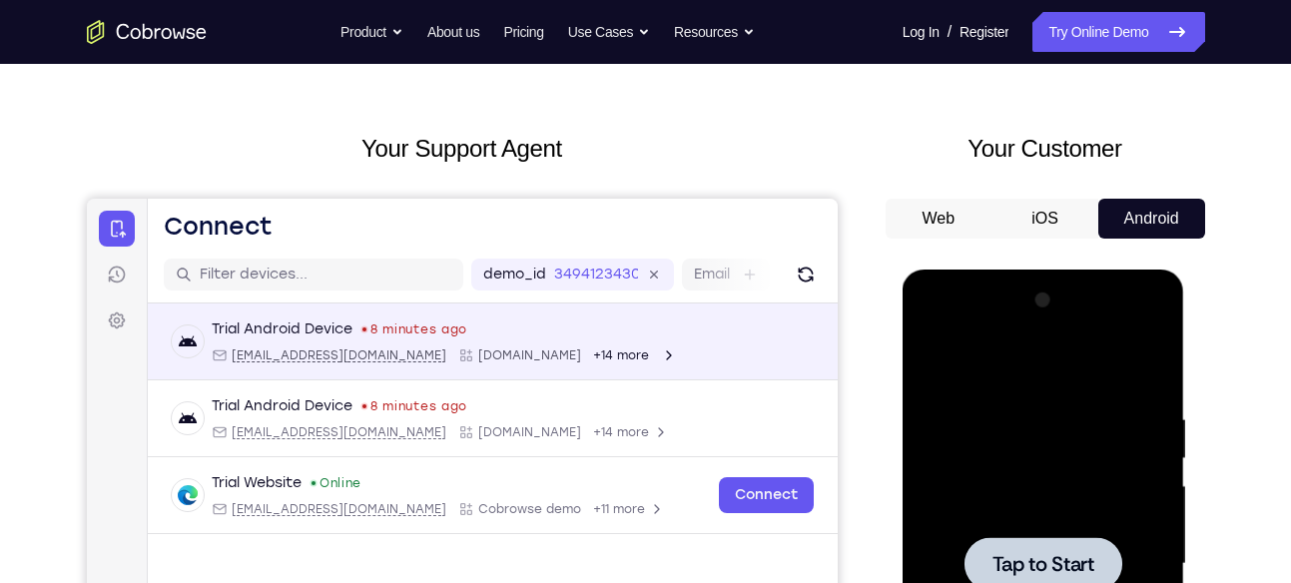
scroll to position [0, 0]
